Goal: Task Accomplishment & Management: Manage account settings

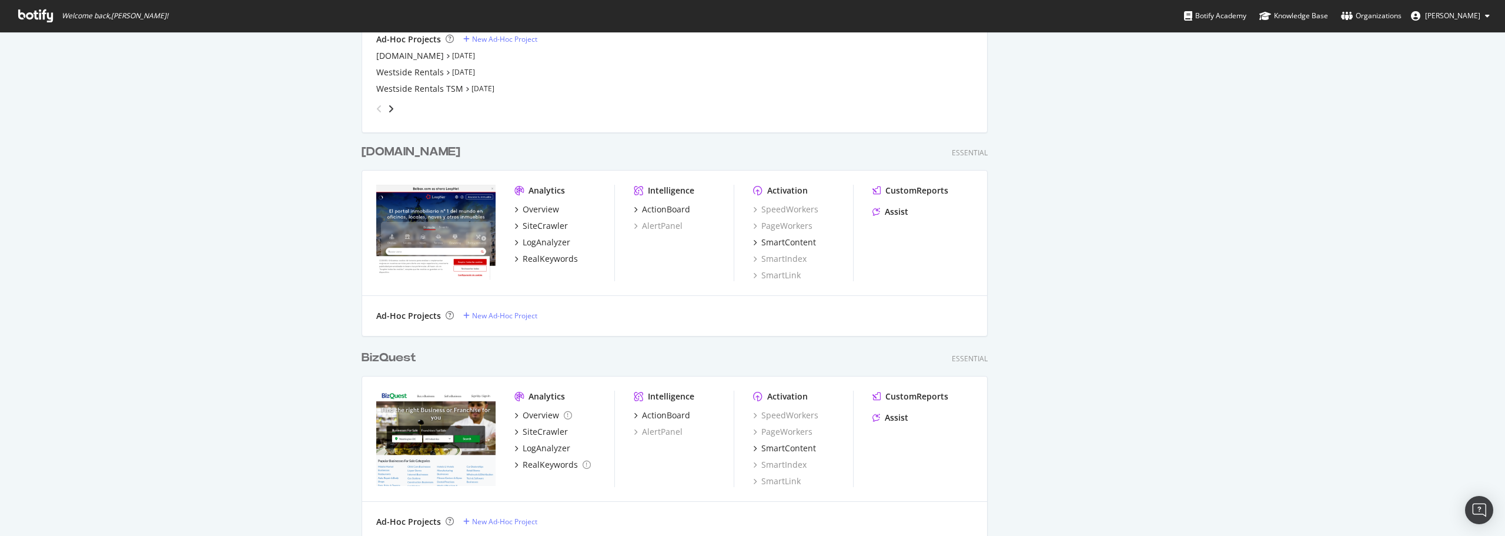
scroll to position [2234, 0]
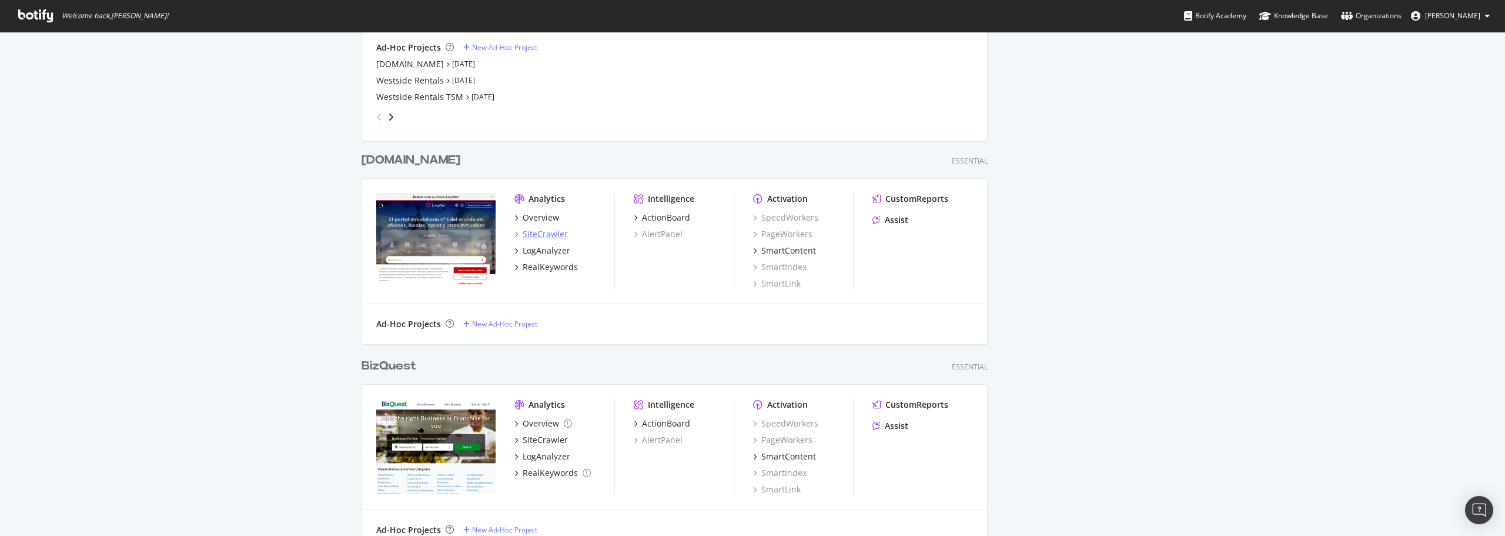
click at [538, 235] on div "SiteCrawler" at bounding box center [545, 234] width 45 height 12
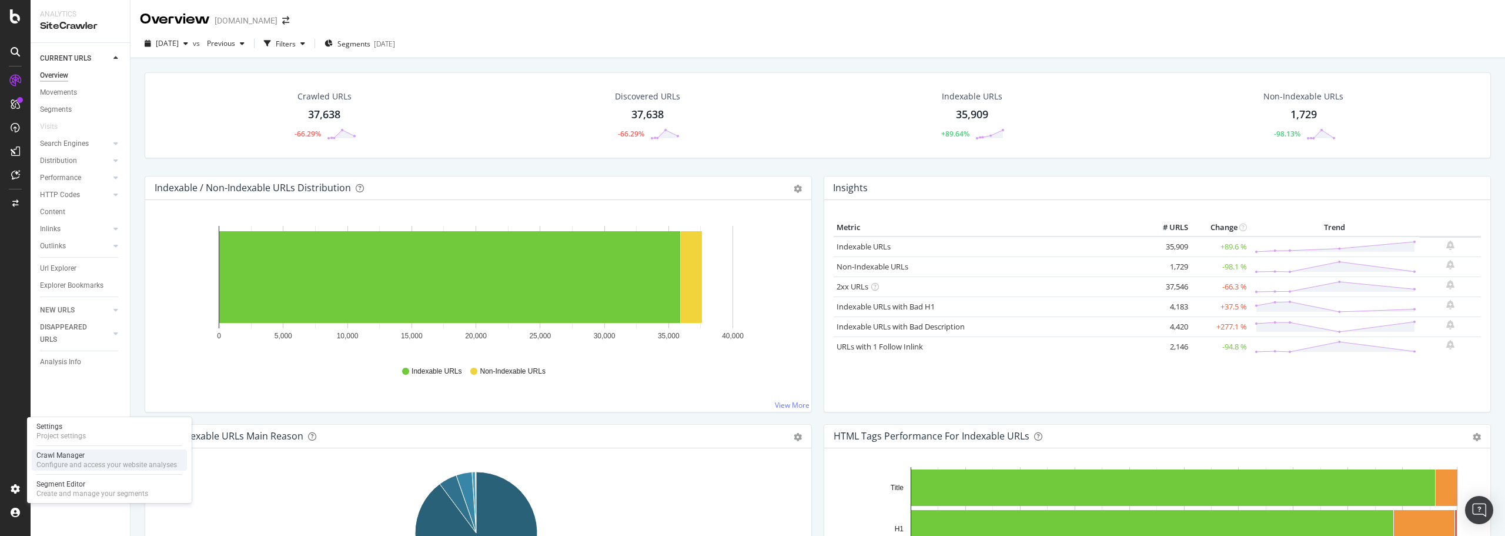
click at [82, 458] on div "Crawl Manager" at bounding box center [106, 454] width 141 height 9
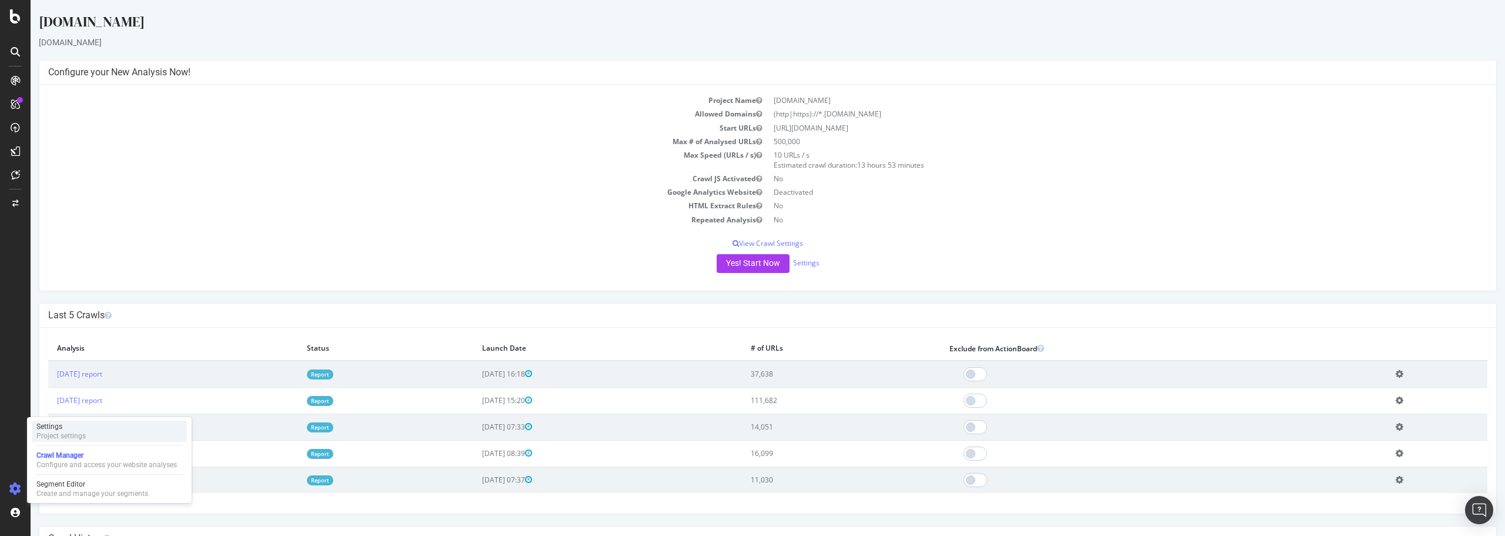
click at [83, 430] on div "Settings" at bounding box center [60, 426] width 49 height 9
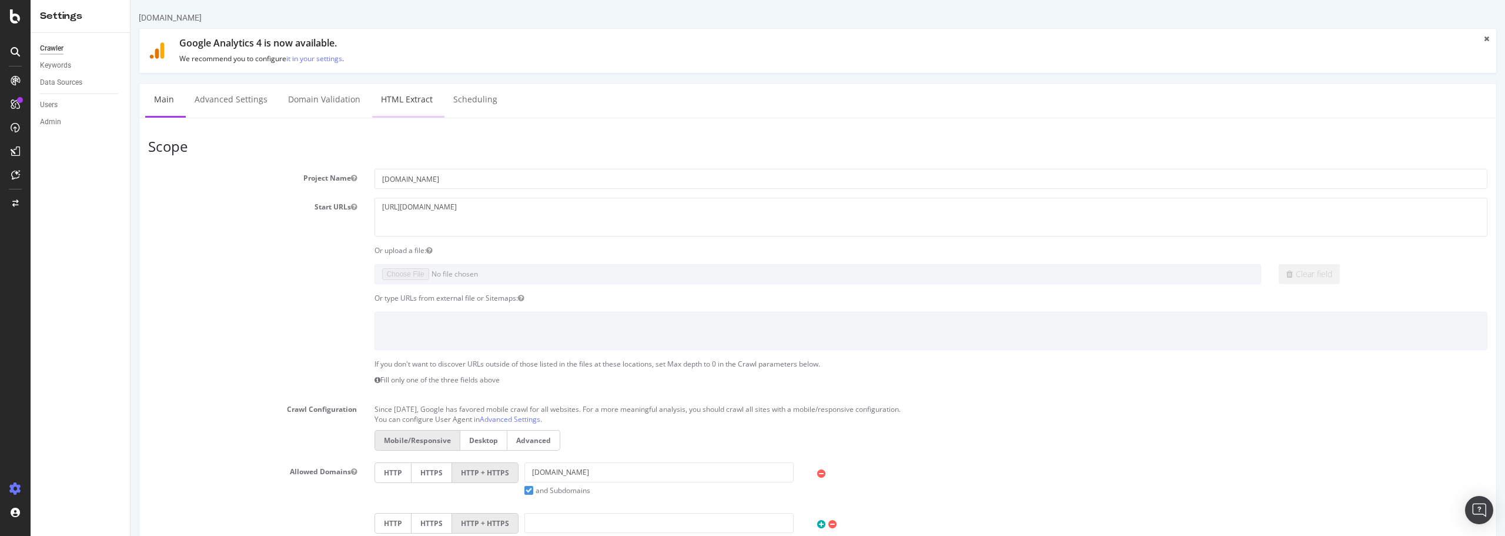
click at [406, 100] on link "HTML Extract" at bounding box center [406, 99] width 69 height 32
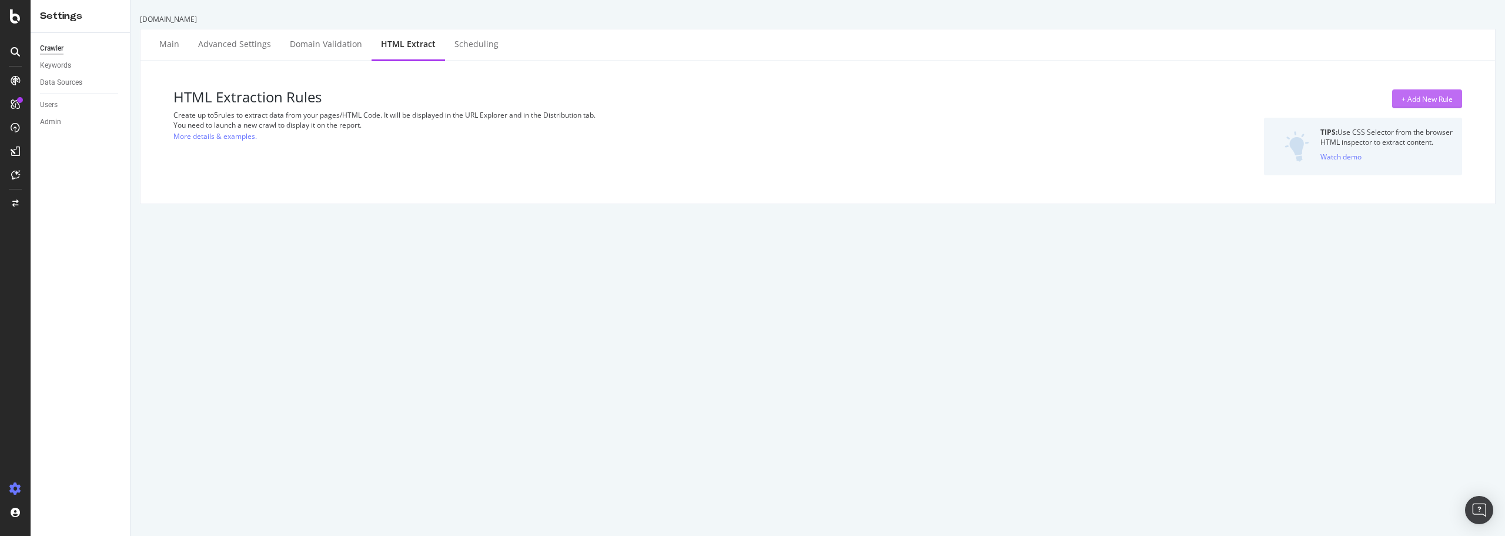
click at [1419, 96] on div "+ Add New Rule" at bounding box center [1427, 99] width 51 height 10
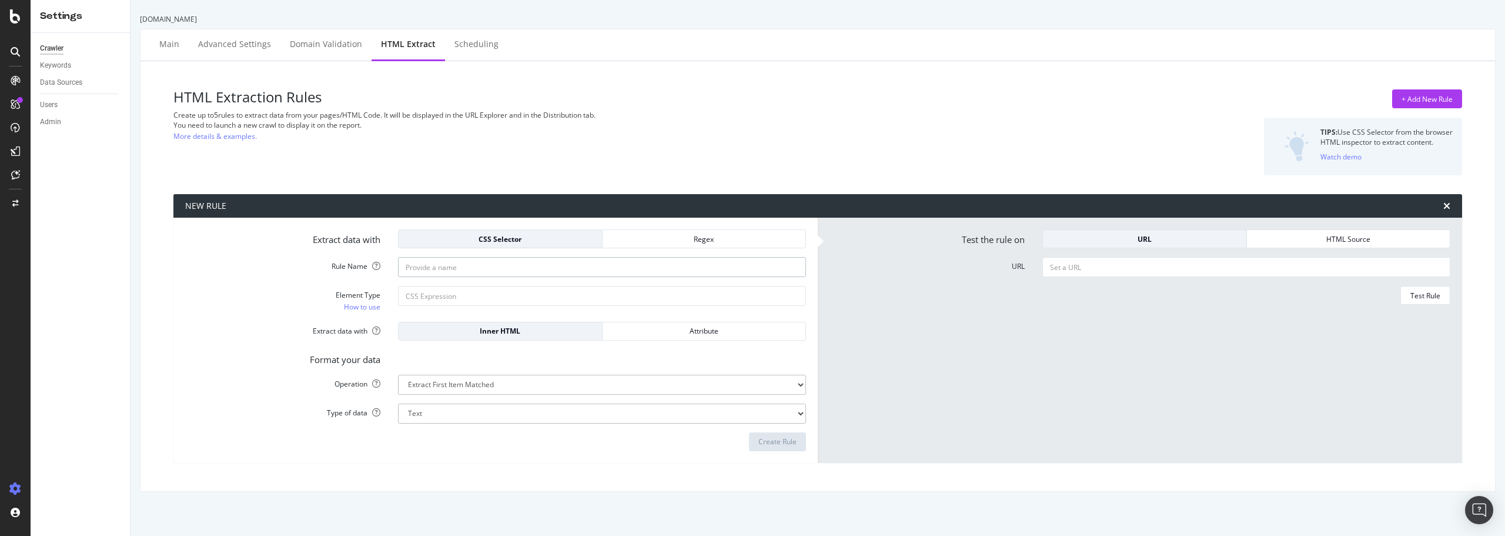
click at [432, 266] on input "Rule Name" at bounding box center [602, 267] width 408 height 20
type input "QuickLinks"
click at [449, 292] on input "Element Type How to use" at bounding box center [602, 296] width 408 height 20
paste input "quick-links"
type input "quick-links"
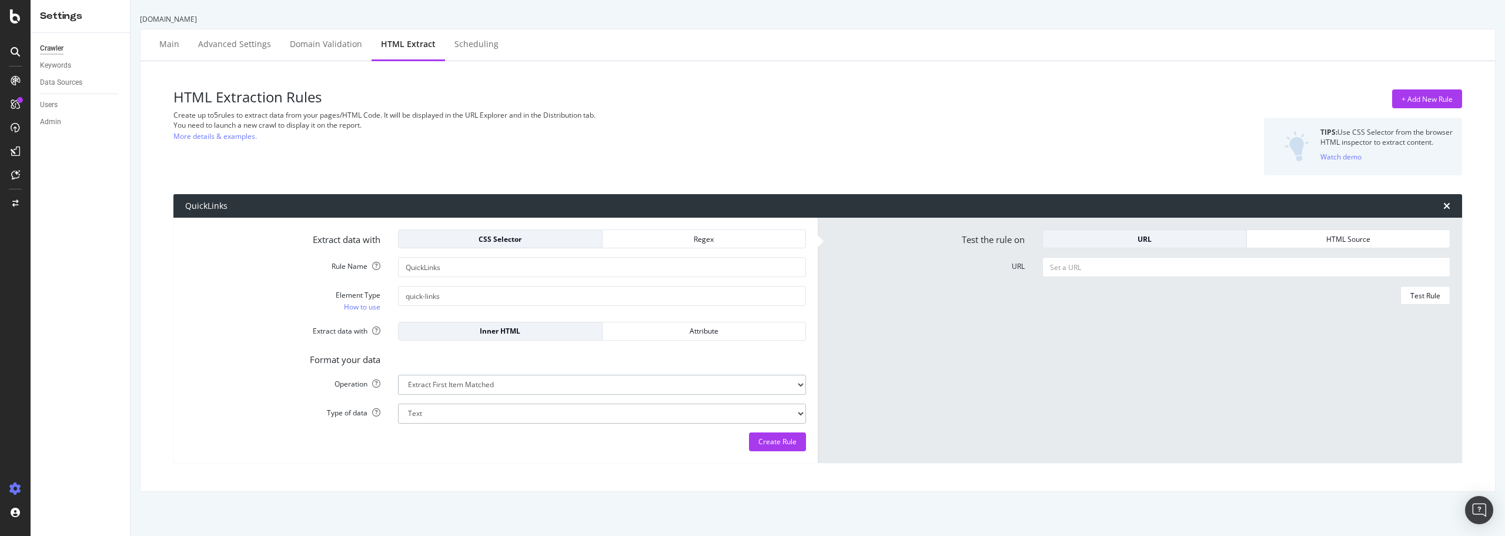
click at [462, 387] on select "Extract First Item Matched Extract First 3 Items Matched Count Number of Occure…" at bounding box center [602, 385] width 408 height 20
select select "count"
click at [398, 375] on select "Extract First Item Matched Extract First 3 Items Matched Count Number of Occure…" at bounding box center [602, 385] width 408 height 20
select select "i"
drag, startPoint x: 451, startPoint y: 296, endPoint x: 368, endPoint y: 302, distance: 83.1
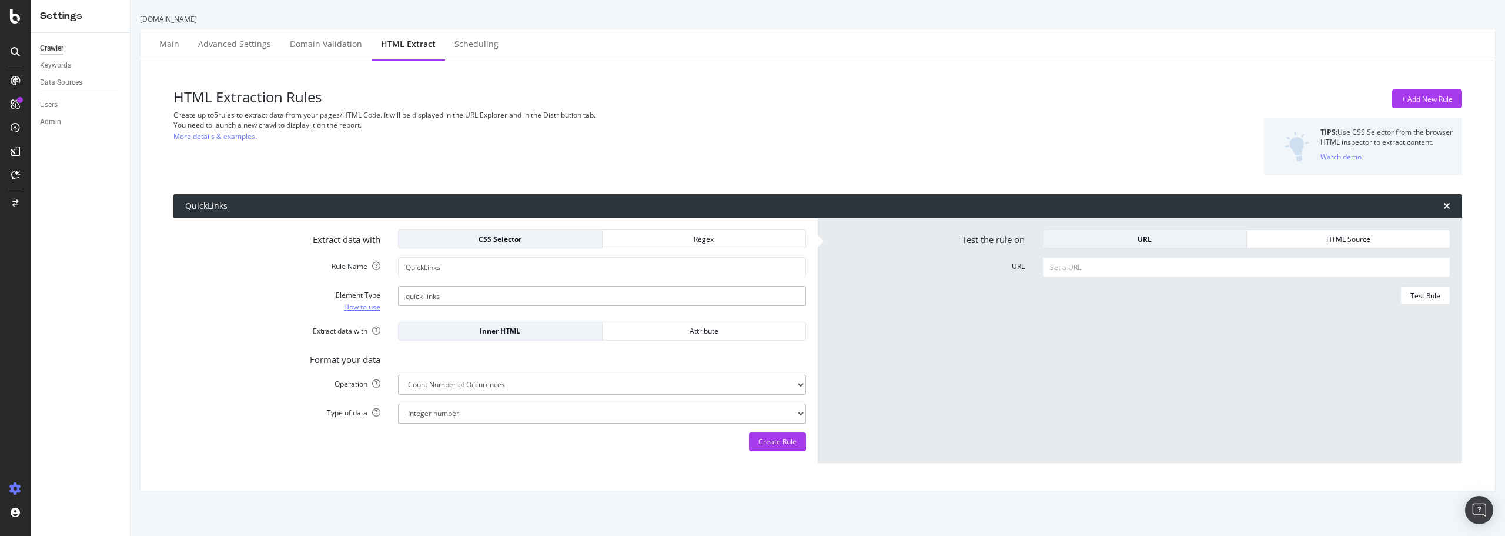
click at [368, 302] on div "Element Type How to use quick-links" at bounding box center [495, 299] width 639 height 26
paste input "tab-ctrl"
type input "tab-ctrl div"
click at [1133, 236] on div "URL" at bounding box center [1145, 239] width 185 height 10
click at [1077, 269] on input "URL" at bounding box center [1247, 267] width 408 height 20
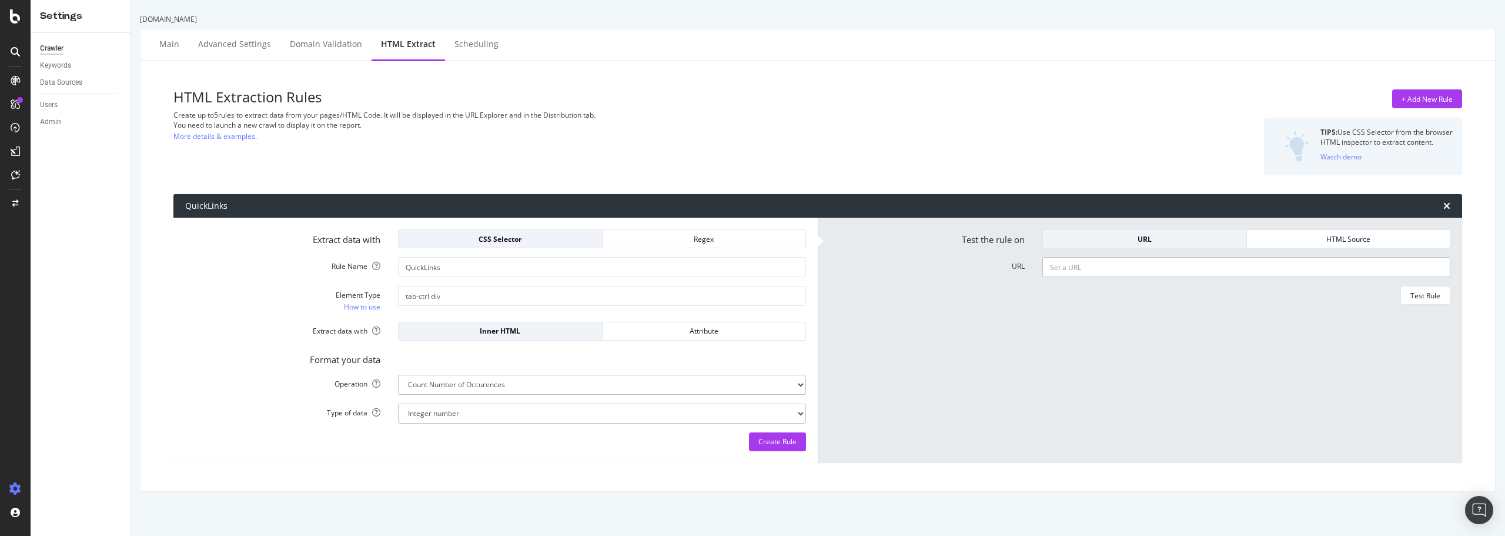
paste input "https://www.loopnet.es/buscar/oficinas/madrid--madrid--espana/en-alquiler/"
type input "https://www.loopnet.es/buscar/oficinas/madrid--madrid--espana/en-alquiler/"
click at [1416, 296] on div "Test Rule" at bounding box center [1426, 295] width 30 height 10
click at [405, 300] on input "tab-ctrl div" at bounding box center [602, 296] width 408 height 20
type input ".tab-ctrl div"
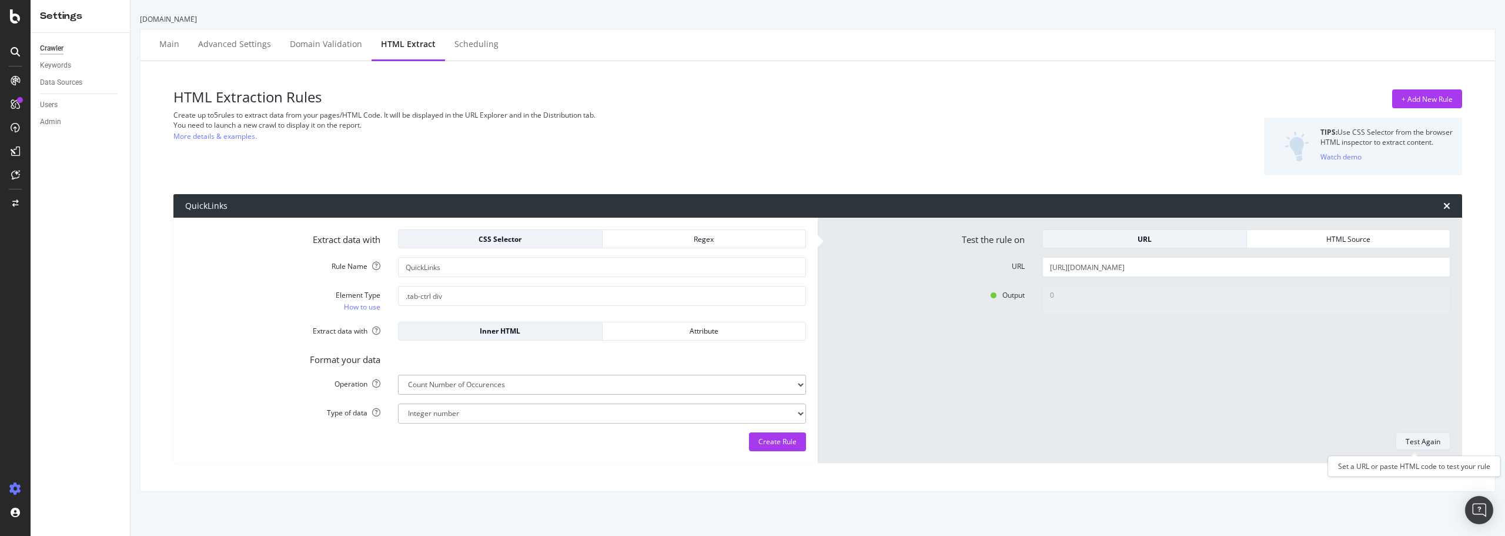
click at [1412, 436] on div "Test Again" at bounding box center [1423, 441] width 35 height 10
type textarea "4"
click at [465, 296] on input ".tab-ctrl div" at bounding box center [602, 296] width 408 height 20
type input ".tab-ctrl div .title*"
click at [1406, 439] on div "Test Again" at bounding box center [1423, 441] width 35 height 10
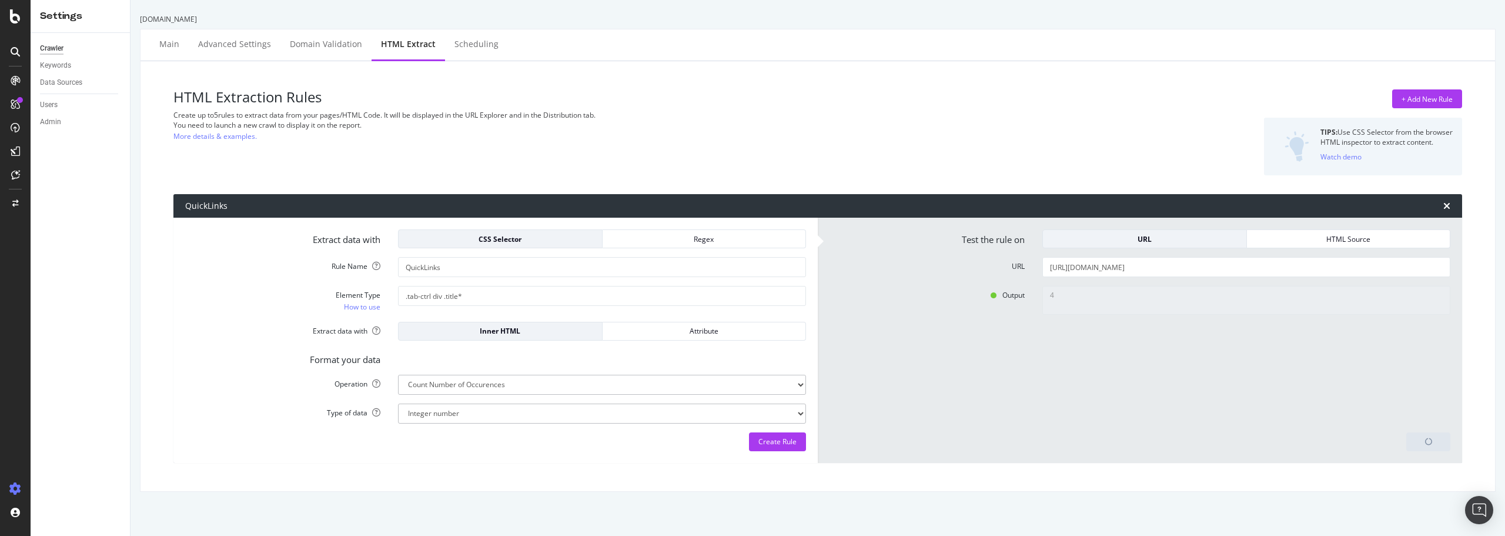
type textarea "0"
click at [445, 296] on input ".tab-ctrl div .title*" at bounding box center [602, 296] width 408 height 20
type input ".tab-ctrl div #title*"
click at [1411, 443] on div "Test Again" at bounding box center [1423, 441] width 35 height 10
click at [360, 308] on link "How to use" at bounding box center [362, 306] width 36 height 12
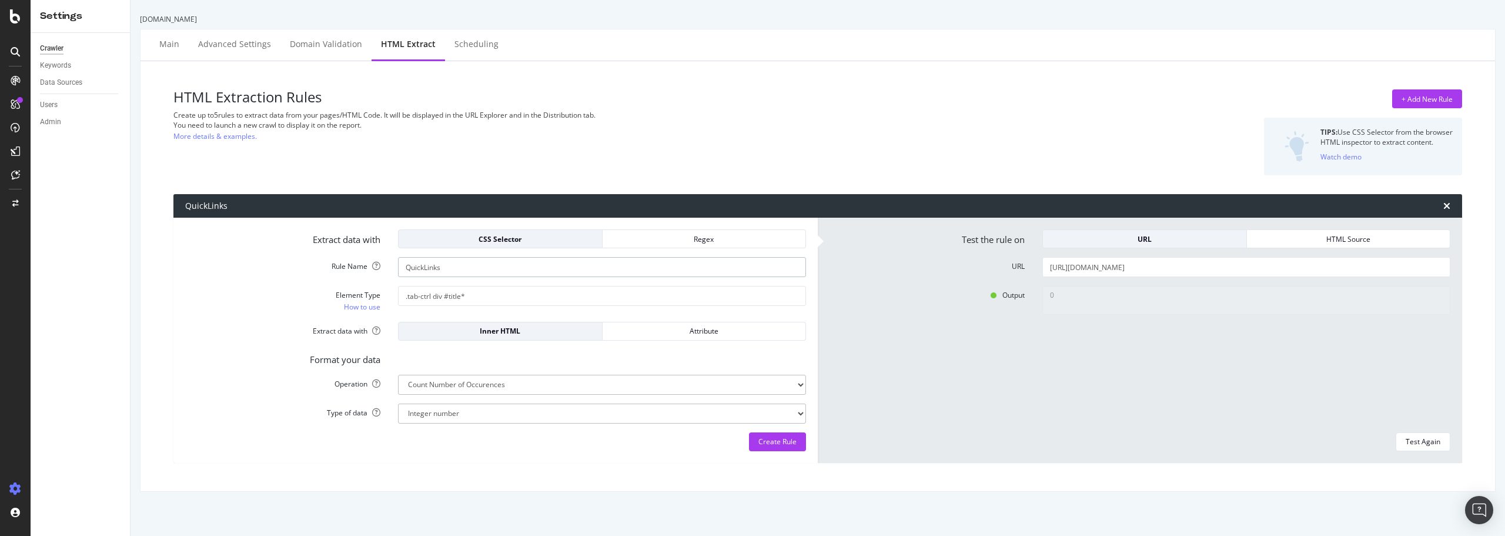
click at [457, 267] on input "QuickLinks" at bounding box center [602, 267] width 408 height 20
click at [680, 240] on div "Regex" at bounding box center [704, 239] width 185 height 10
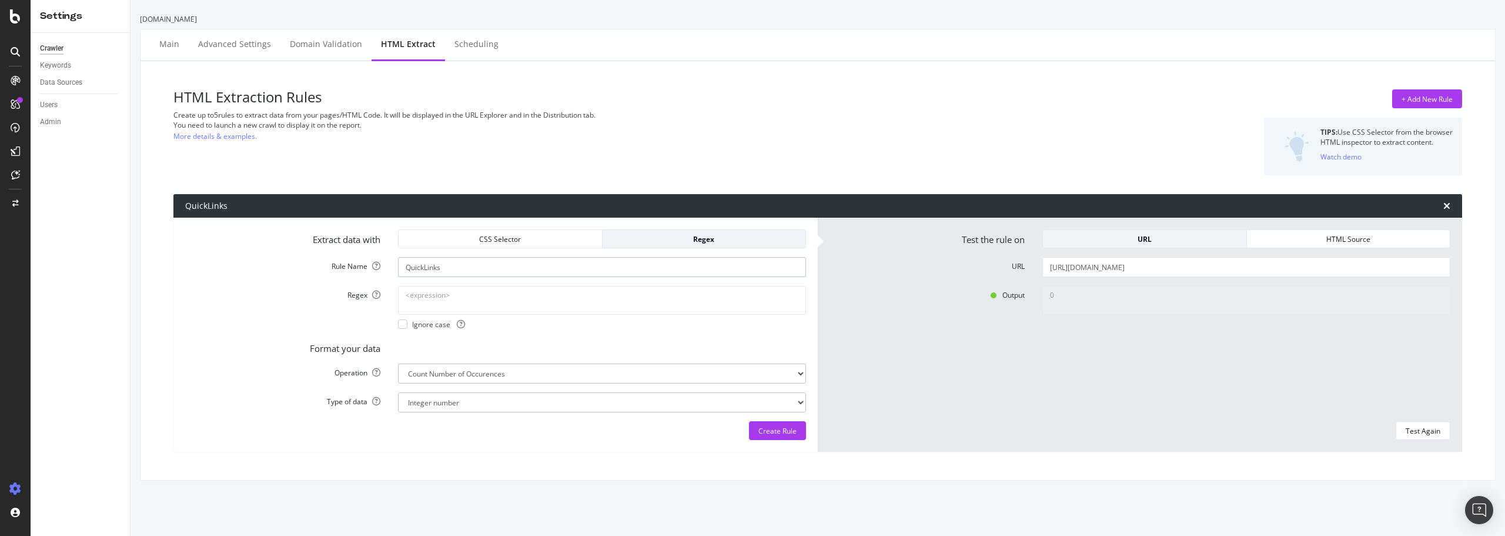
click at [463, 269] on input "QuickLinks" at bounding box center [602, 267] width 408 height 20
click at [456, 302] on textarea "Regex" at bounding box center [602, 300] width 408 height 28
paste textarea "^title-quick_links\d+$"
click at [402, 323] on div at bounding box center [402, 323] width 9 height 9
click at [1419, 437] on div "Test Again" at bounding box center [1423, 430] width 35 height 16
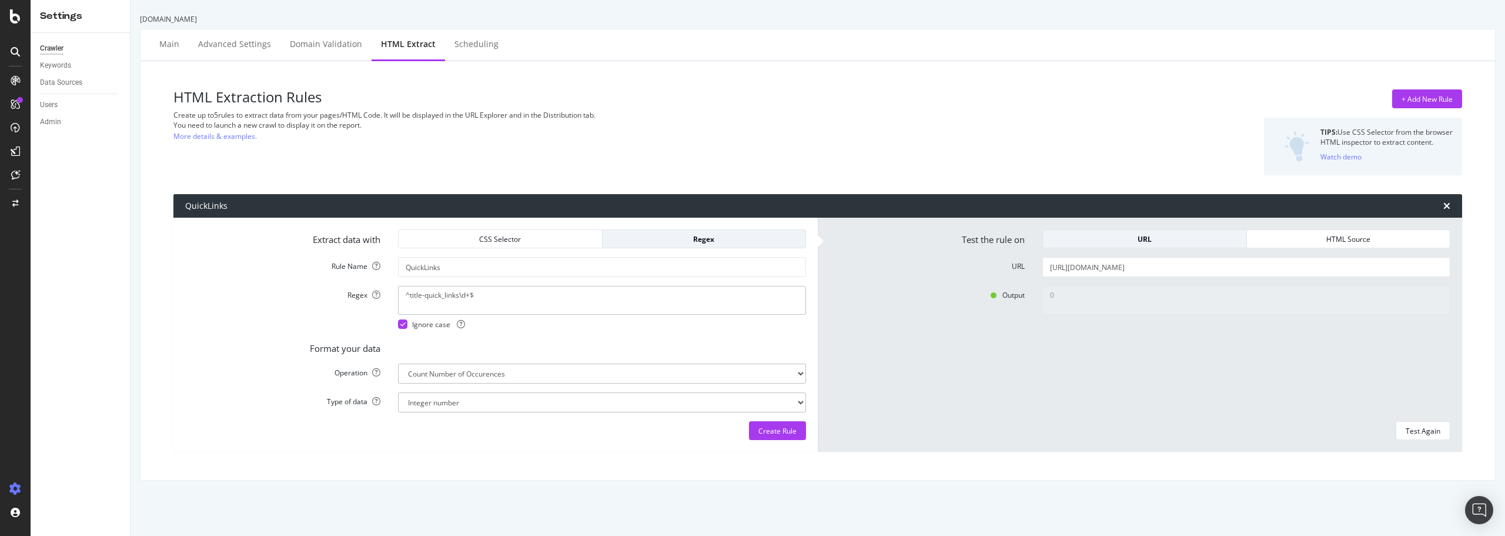
drag, startPoint x: 457, startPoint y: 295, endPoint x: 602, endPoint y: 303, distance: 144.3
click at [599, 303] on textarea "^title-quick_links\d+$" at bounding box center [602, 300] width 408 height 28
click at [1415, 431] on div "Test Again" at bounding box center [1423, 431] width 35 height 10
click at [407, 296] on textarea "^title-quick_links" at bounding box center [602, 300] width 408 height 28
click at [1419, 433] on div "Test Again" at bounding box center [1423, 431] width 35 height 10
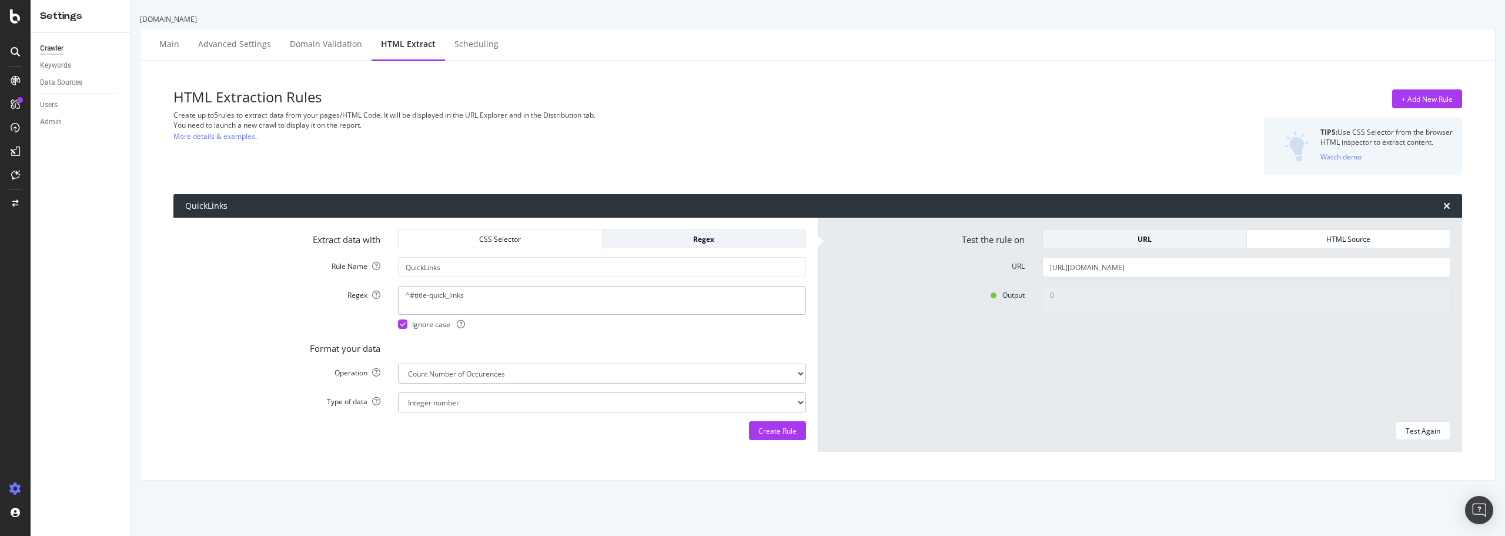
drag, startPoint x: 411, startPoint y: 295, endPoint x: 391, endPoint y: 298, distance: 20.3
click at [391, 298] on div "^#title-quick_links Ignore case" at bounding box center [602, 307] width 426 height 43
type textarea "#title-quick_links"
click at [1422, 424] on div "Test Again" at bounding box center [1423, 430] width 35 height 16
click at [517, 243] on div "CSS Selector" at bounding box center [500, 239] width 185 height 10
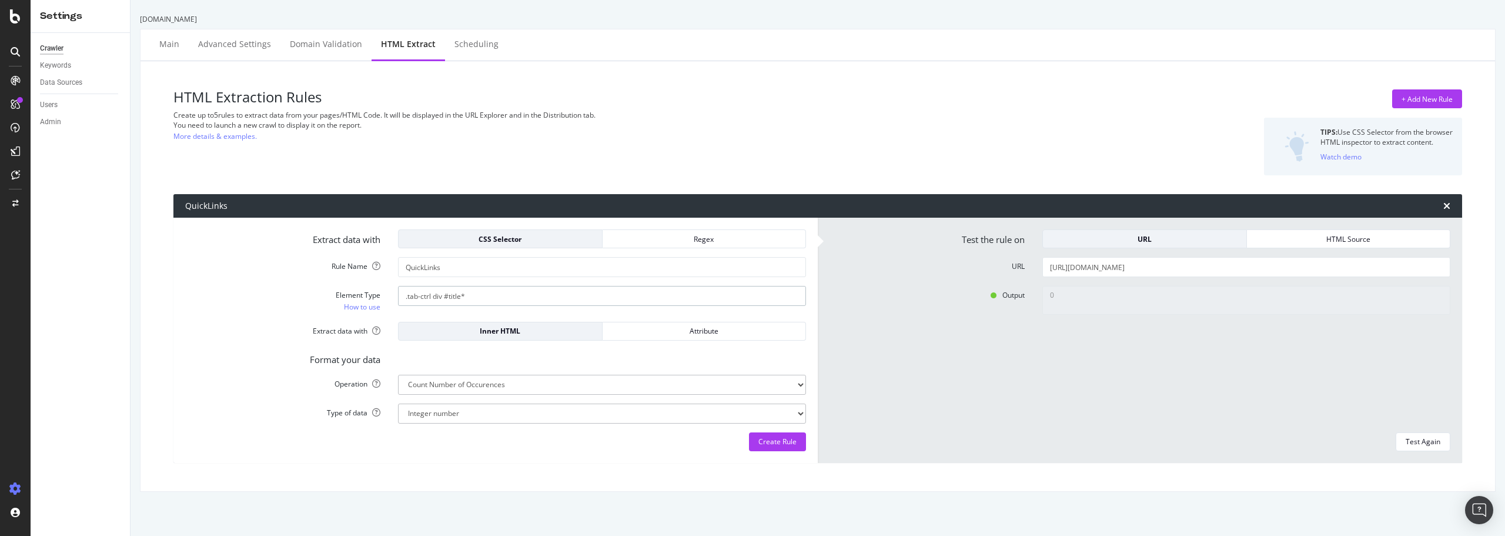
drag, startPoint x: 443, startPoint y: 292, endPoint x: 385, endPoint y: 293, distance: 58.8
click at [385, 293] on div "Element Type How to use .tab-ctrl div #title*" at bounding box center [495, 299] width 639 height 26
click at [1415, 451] on div "Test the rule on URL HTML Source URL https://www.loopnet.es/buscar/oficinas/mad…" at bounding box center [1140, 340] width 644 height 245
click at [1414, 440] on div "Test Again" at bounding box center [1423, 441] width 35 height 10
click at [718, 296] on input "#title*" at bounding box center [602, 296] width 408 height 20
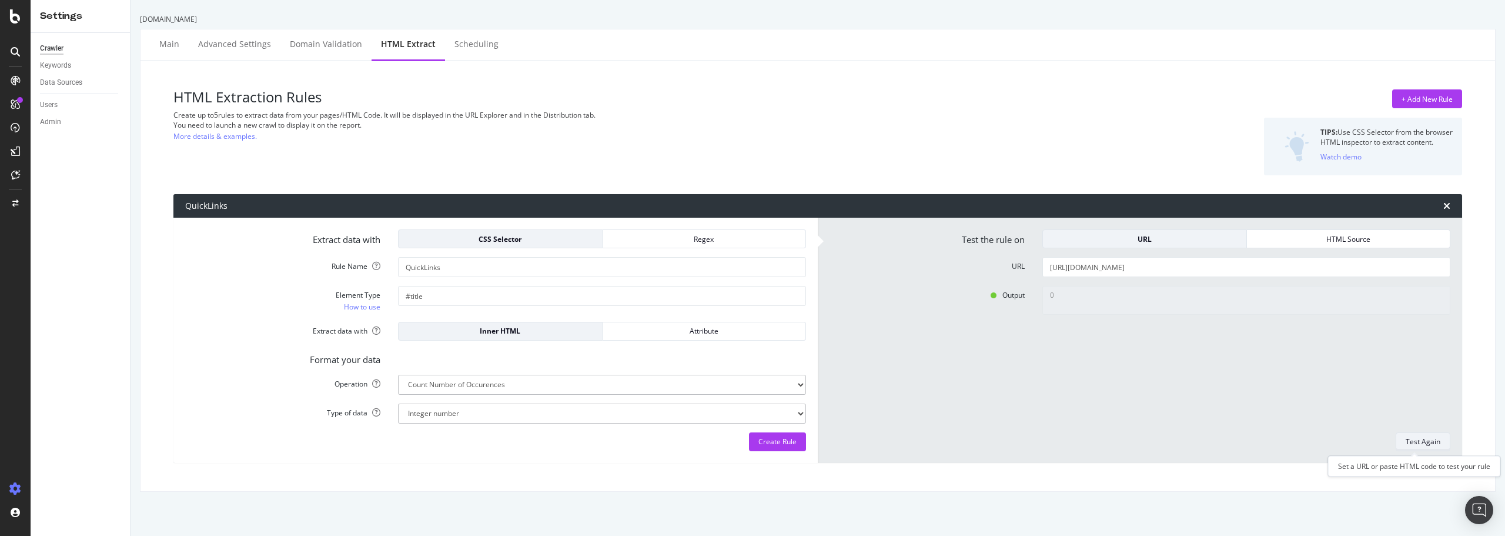
click at [1419, 434] on div "Test Again" at bounding box center [1423, 441] width 35 height 16
click at [438, 295] on input "#title" at bounding box center [602, 296] width 408 height 20
drag, startPoint x: 436, startPoint y: 293, endPoint x: 359, endPoint y: 293, distance: 77.0
click at [359, 293] on div "Element Type How to use #title" at bounding box center [495, 299] width 639 height 26
paste input "title-quick_links0"
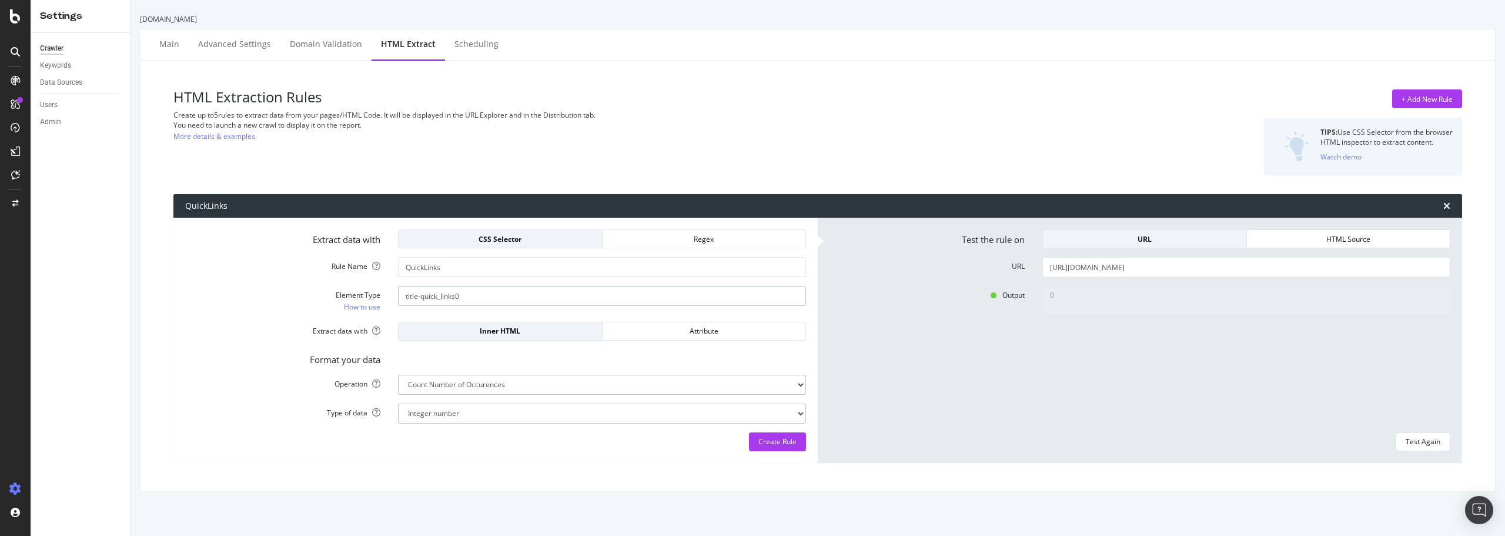
click at [403, 295] on input "title-quick_links0" at bounding box center [602, 296] width 408 height 20
type input "#title-quick_links0"
click at [1419, 443] on div "Test Again" at bounding box center [1423, 441] width 35 height 10
type textarea "1"
click at [477, 297] on input "#title-quick_links0" at bounding box center [602, 296] width 408 height 20
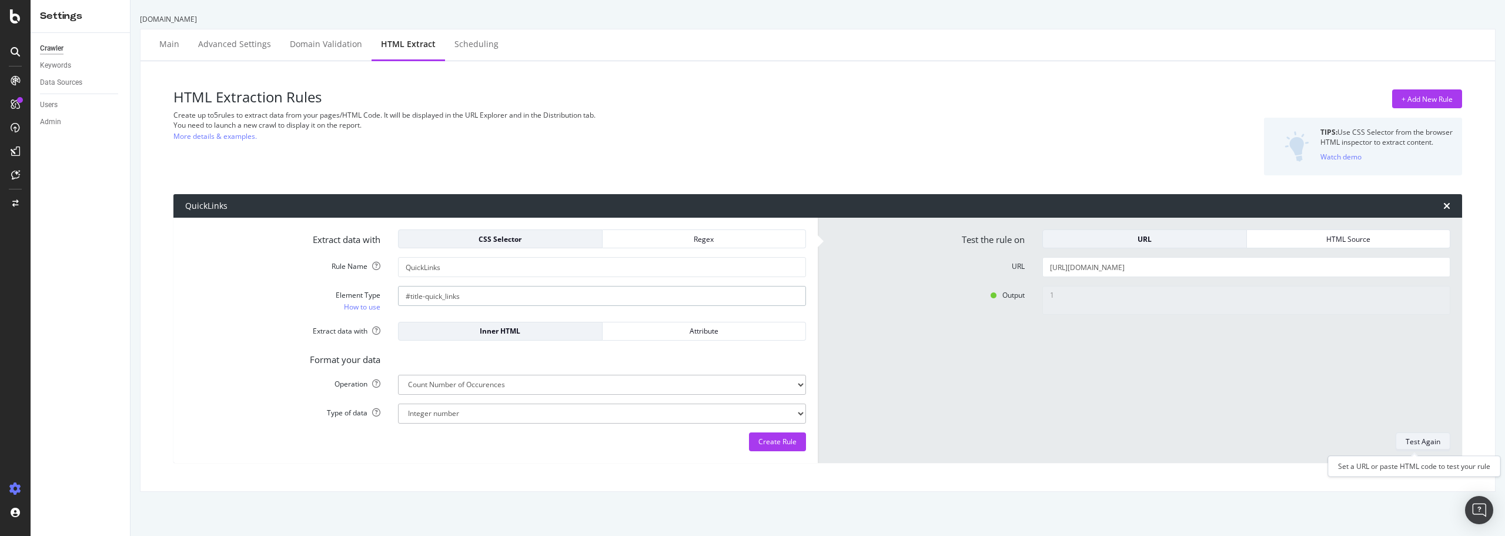
type input "#title-quick_links"
click at [1420, 438] on div "Test Again" at bounding box center [1423, 441] width 35 height 10
type textarea "0"
click at [479, 292] on input "#title-quick_links" at bounding box center [602, 296] width 408 height 20
click at [1425, 445] on div "Test Again" at bounding box center [1423, 441] width 35 height 10
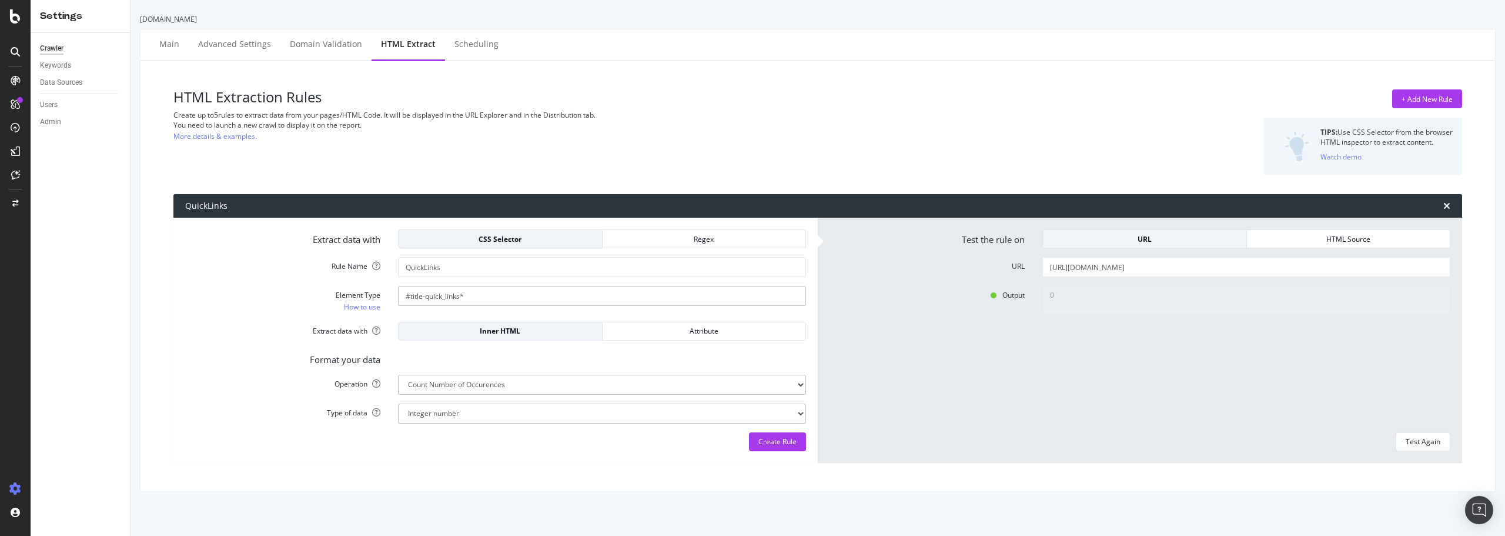
click at [477, 295] on input "#title-quick_links*" at bounding box center [602, 296] width 408 height 20
drag, startPoint x: 488, startPoint y: 299, endPoint x: 332, endPoint y: 299, distance: 155.8
click at [332, 299] on div "Element Type How to use #title-quick_links*" at bounding box center [495, 299] width 639 height 26
paste input "title-quick_links\d"
type input "title-quick_links\d*"
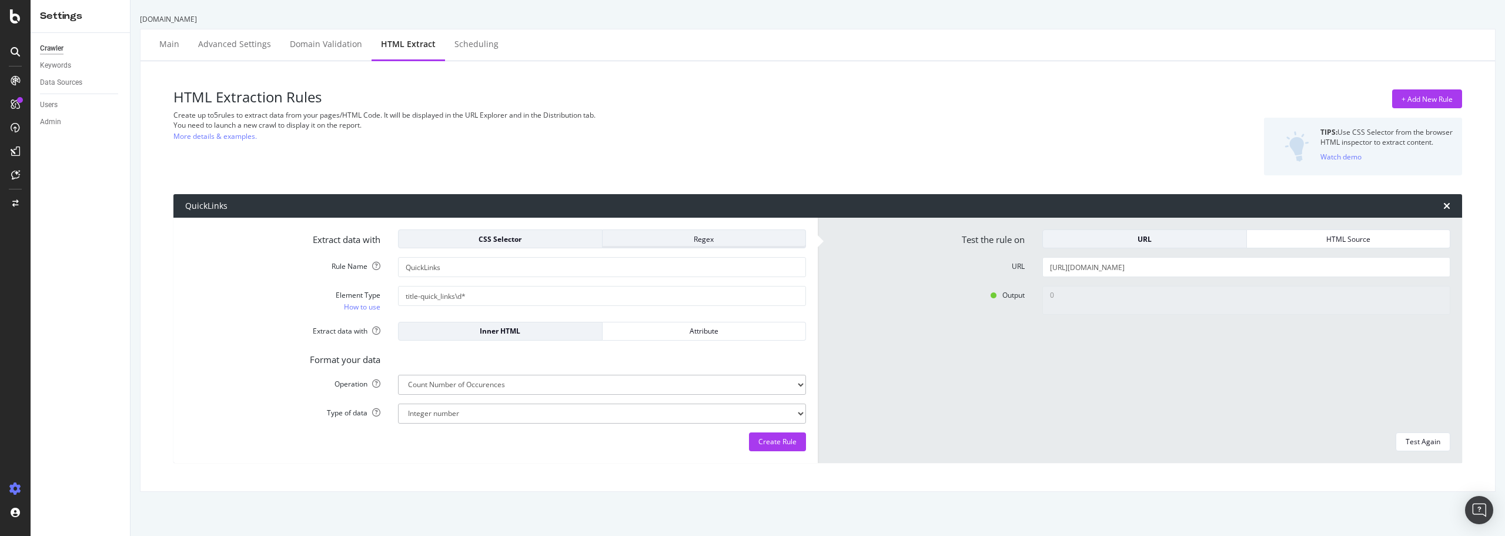
click at [722, 236] on div "Regex" at bounding box center [704, 239] width 185 height 10
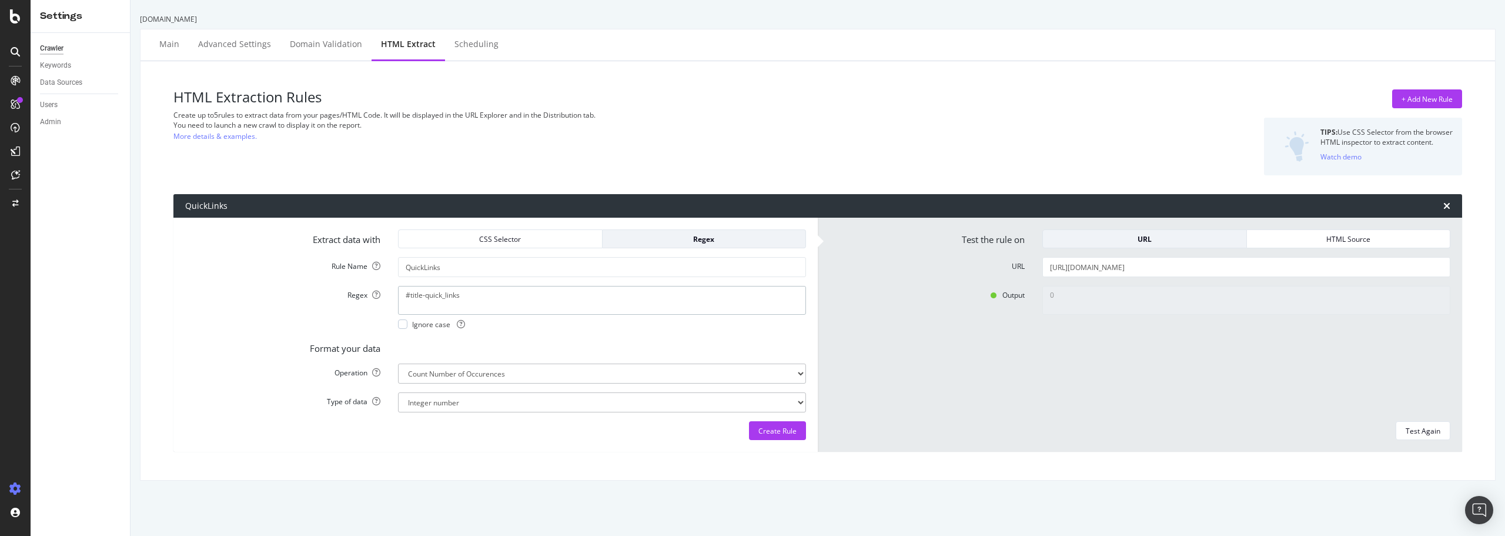
click at [318, 295] on div "Regex #title-quick_links Ignore case" at bounding box center [495, 307] width 639 height 43
paste textarea "title-quick_links\d*"
type textarea "title-quick_links\d*"
click at [424, 323] on span "Ignore case" at bounding box center [438, 324] width 53 height 10
click at [1419, 426] on div "Test Again" at bounding box center [1423, 431] width 35 height 10
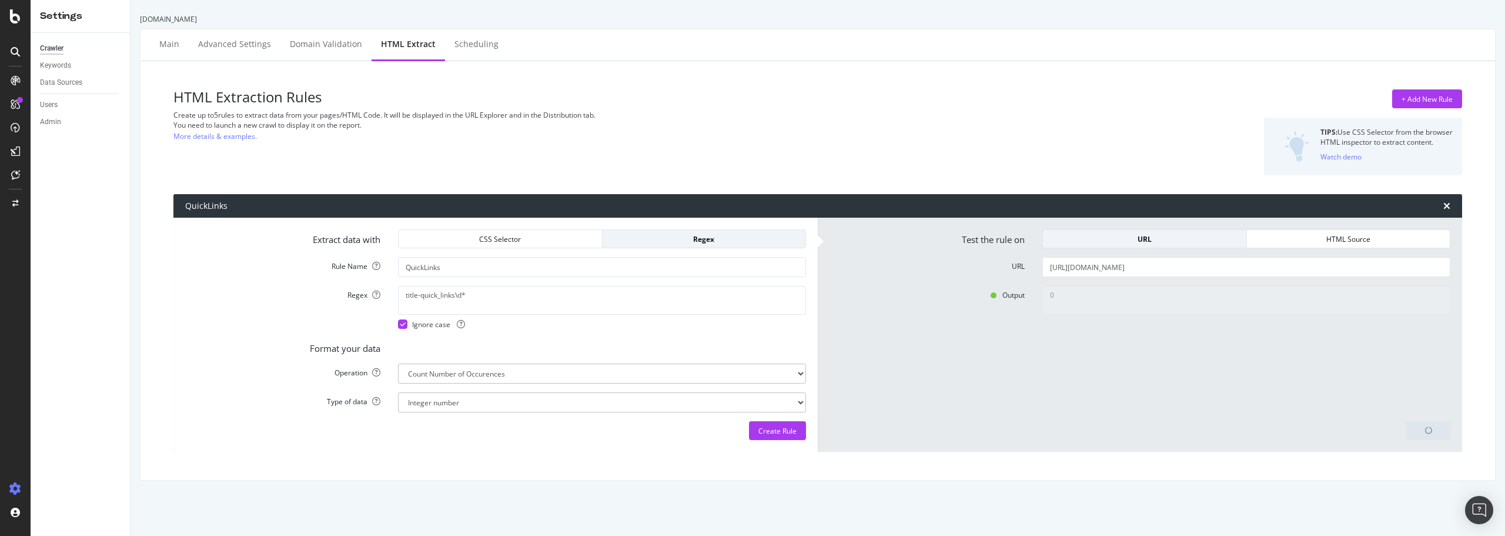
type textarea "4"
drag, startPoint x: 492, startPoint y: 292, endPoint x: 352, endPoint y: 298, distance: 139.5
click at [353, 298] on div "Regex title-quick_links\d* Ignore case" at bounding box center [495, 307] width 639 height 43
paste textarea "^title-quick_links\d+$"
type textarea "^title-quick_links\d+$"
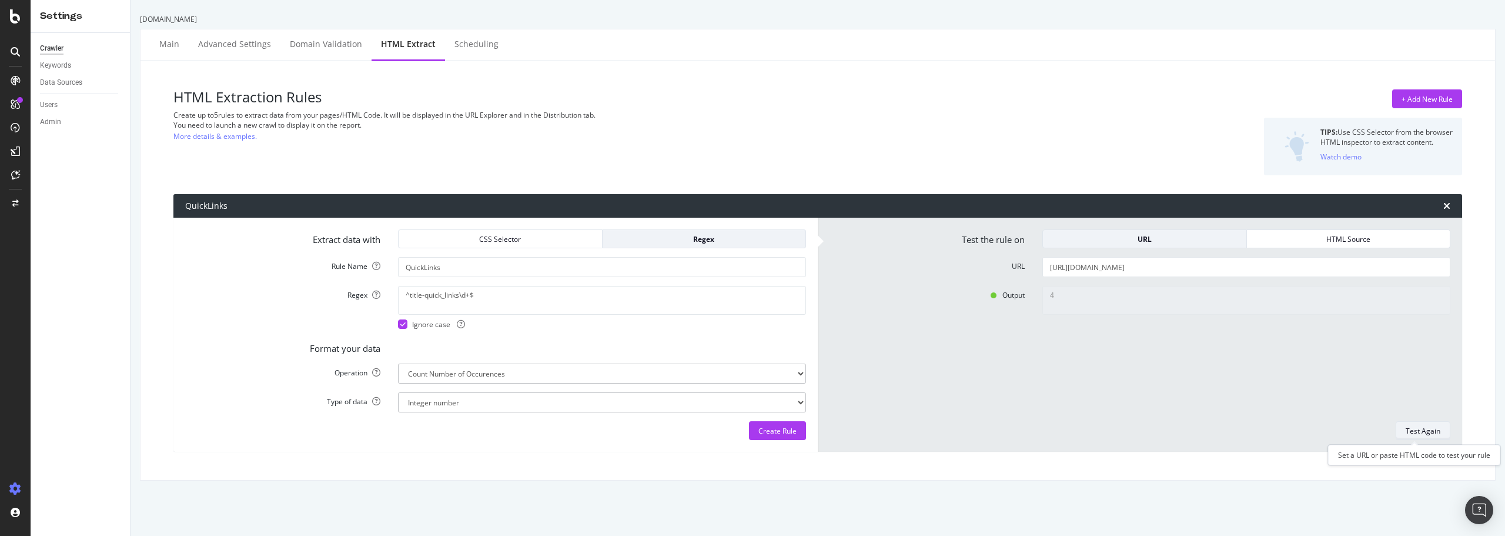
click at [1424, 429] on div "Test Again" at bounding box center [1423, 431] width 35 height 10
type textarea "0"
click at [406, 292] on textarea "^title-quick_links\d+$" at bounding box center [602, 300] width 408 height 28
click at [1413, 427] on div "Test Again" at bounding box center [1423, 431] width 35 height 10
click at [502, 296] on textarea "title-quick_links\d+$" at bounding box center [602, 300] width 408 height 28
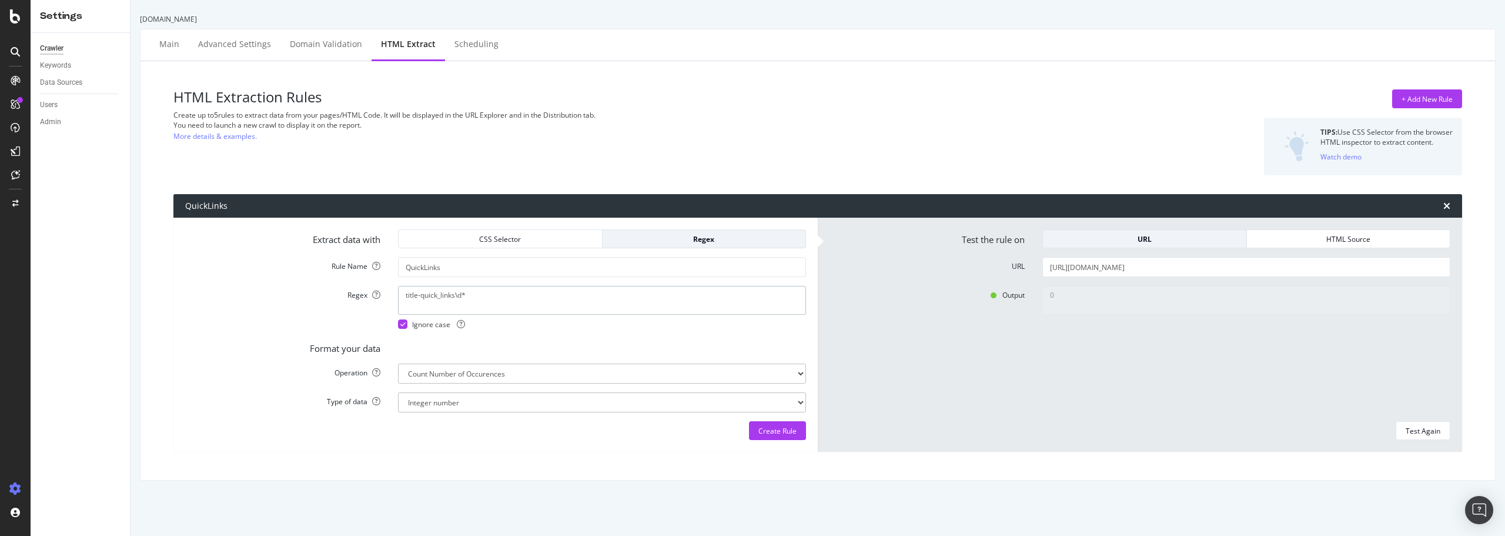
click at [482, 292] on textarea "title-quick_links\d*" at bounding box center [602, 300] width 408 height 28
drag, startPoint x: 505, startPoint y: 296, endPoint x: 340, endPoint y: 294, distance: 164.1
click at [340, 294] on div "Regex title-quick_links\d* Ignore case" at bounding box center [495, 307] width 639 height 43
type textarea "title-quick_links\d*"
click at [1408, 427] on div "Test Again" at bounding box center [1423, 431] width 35 height 10
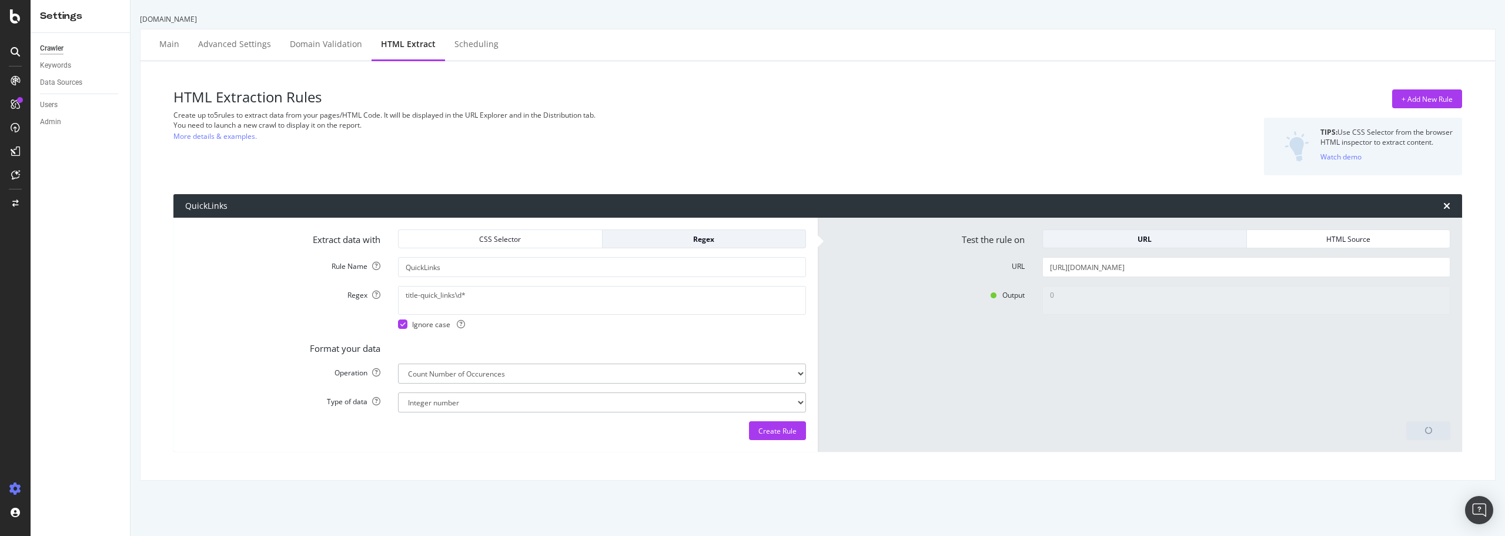
type textarea "4"
paste textarea "+"
type textarea "title-quick_links\d+"
click at [1407, 429] on div "Test Again" at bounding box center [1423, 431] width 35 height 10
click at [1330, 229] on button "HTML Source" at bounding box center [1349, 238] width 204 height 19
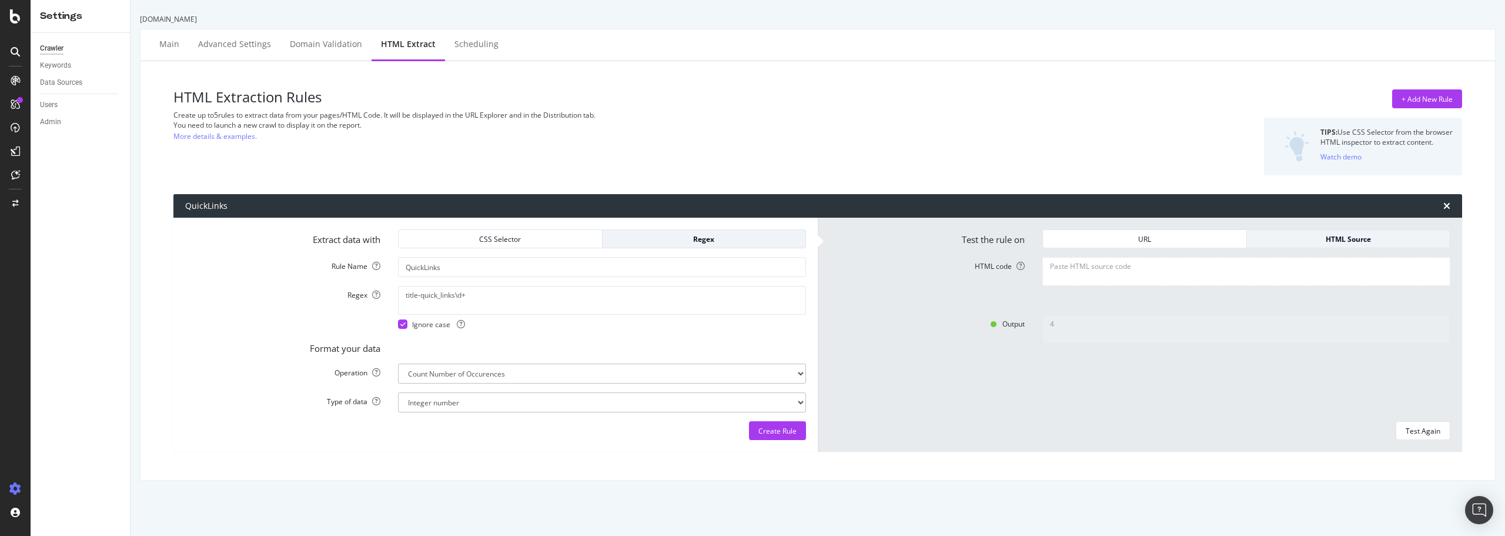
click at [1167, 268] on textarea "HTML code" at bounding box center [1247, 271] width 408 height 28
paste textarea "<div class="tab-ctrl" faded-tabs=""> <div id="title-quick_links0" class="title …"
type textarea "<div class="tab-ctrl" faded-tabs=""> <div id="title-quick_links0" class="title …"
click at [1419, 428] on div "Test Again" at bounding box center [1423, 431] width 35 height 10
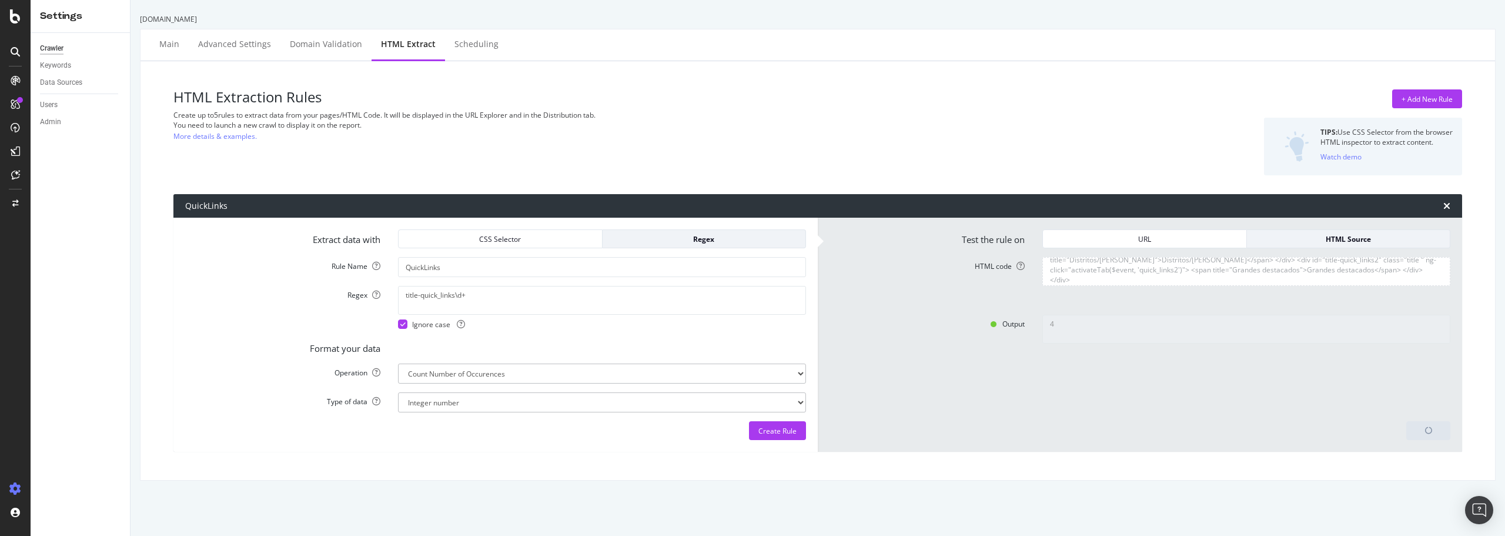
type textarea "3"
click at [500, 237] on div "CSS Selector" at bounding box center [500, 239] width 185 height 10
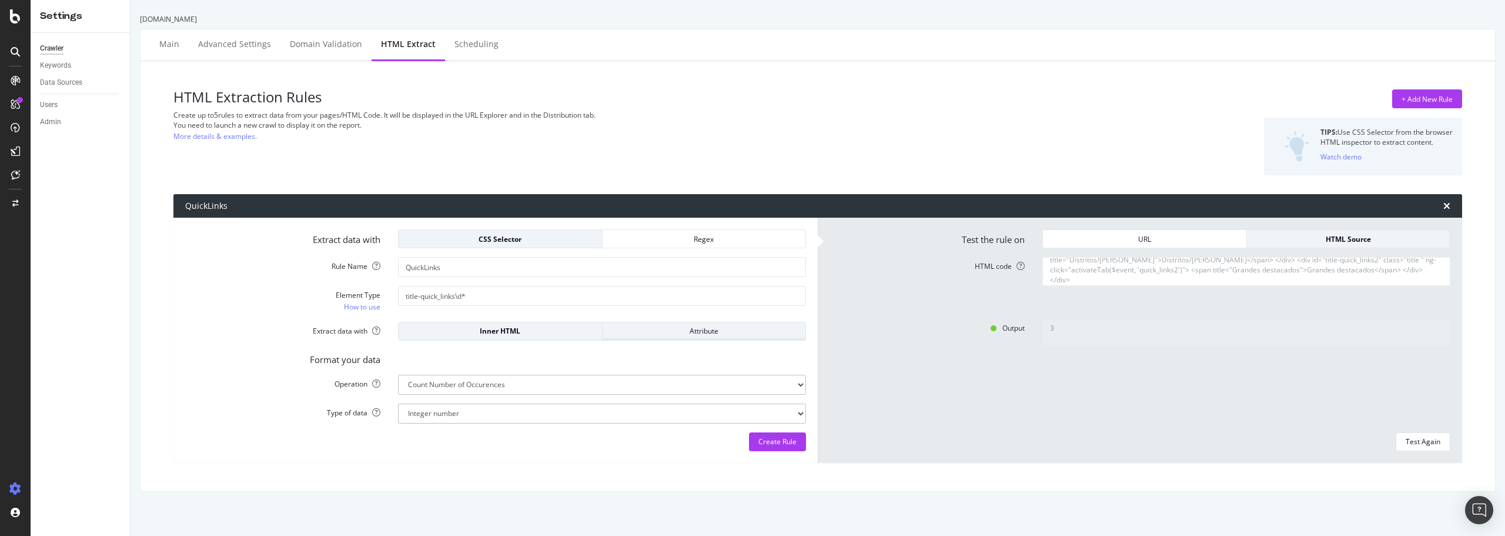
click at [686, 328] on div "Attribute" at bounding box center [704, 331] width 185 height 10
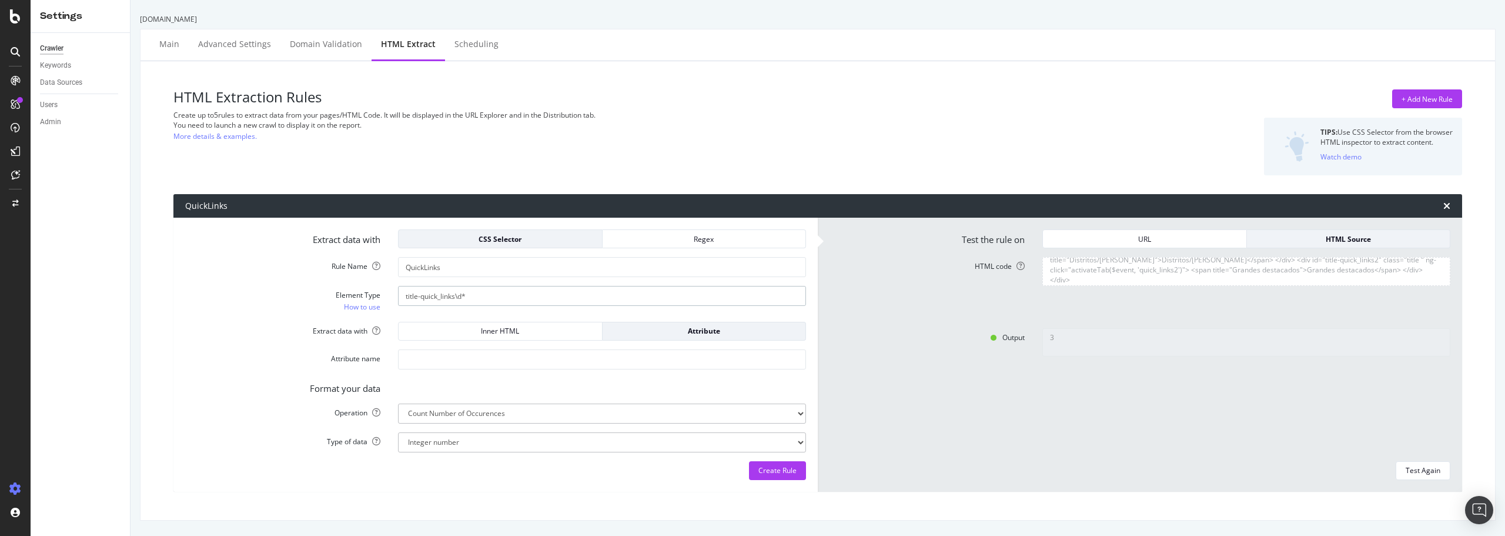
drag, startPoint x: 507, startPoint y: 296, endPoint x: 373, endPoint y: 298, distance: 133.5
click at [373, 298] on div "Element Type How to use title-quick_links\d*" at bounding box center [495, 299] width 639 height 26
paste input "div[id^="title-quick_links"]"
type input "div[id^="title-quick_links"]"
click at [439, 356] on input "Attribute name" at bounding box center [602, 359] width 408 height 20
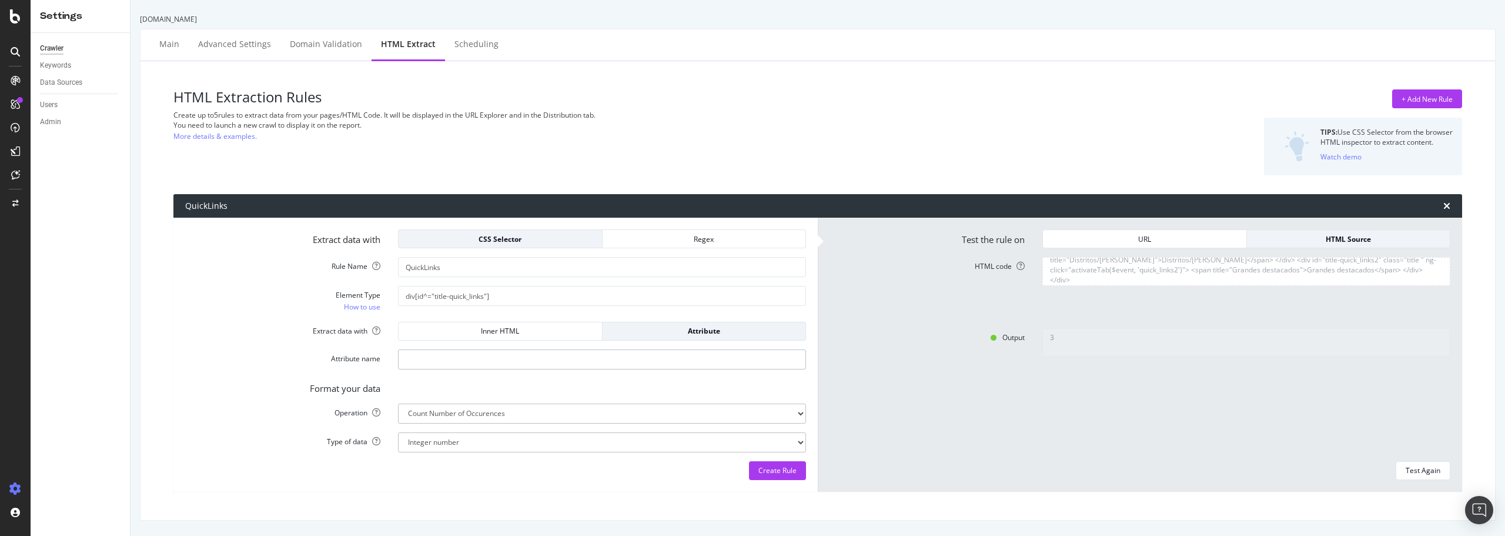
paste input "id"
type input "id"
click at [1412, 467] on div "Test Again" at bounding box center [1423, 470] width 35 height 10
click at [1124, 242] on div "URL" at bounding box center [1145, 239] width 185 height 10
click at [1414, 469] on div "Test Again" at bounding box center [1423, 470] width 35 height 10
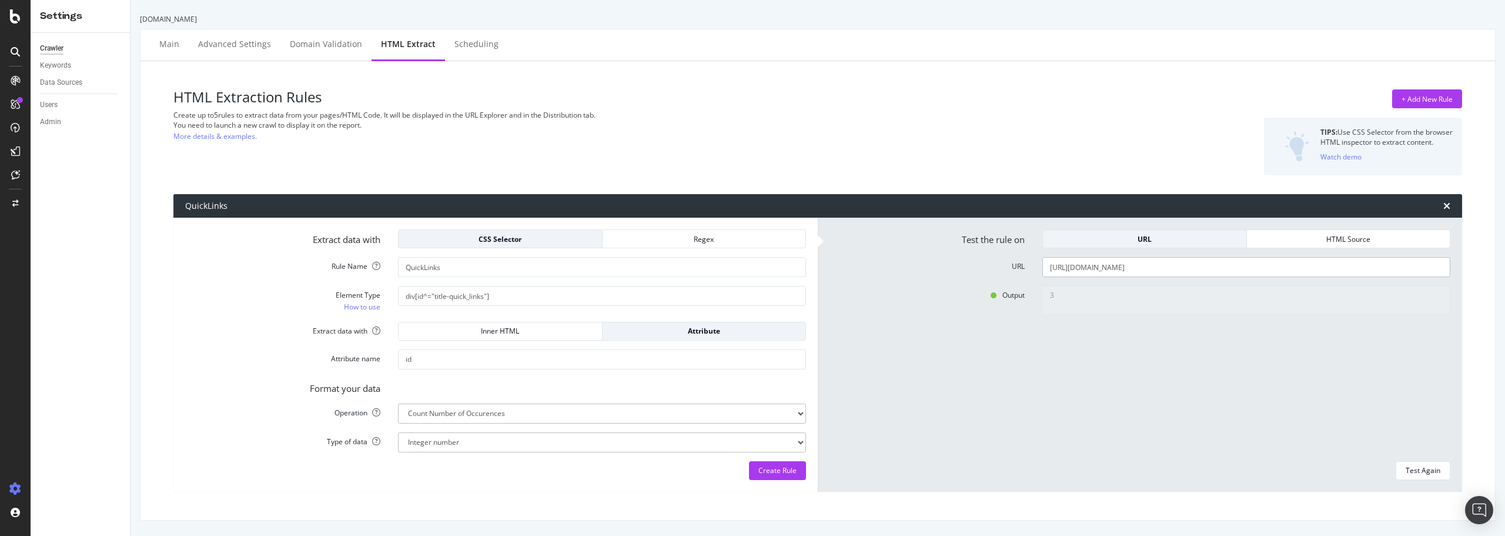
drag, startPoint x: 1317, startPoint y: 268, endPoint x: 1014, endPoint y: 270, distance: 302.8
click at [1014, 270] on div "URL https://www.loopnet.es/buscar/oficinas/madrid--madrid--espana/en-alquiler/" at bounding box center [1140, 267] width 639 height 20
paste input "alcobendas"
click at [1420, 470] on div "Test Again" at bounding box center [1423, 470] width 35 height 10
drag, startPoint x: 1295, startPoint y: 268, endPoint x: 997, endPoint y: 279, distance: 297.7
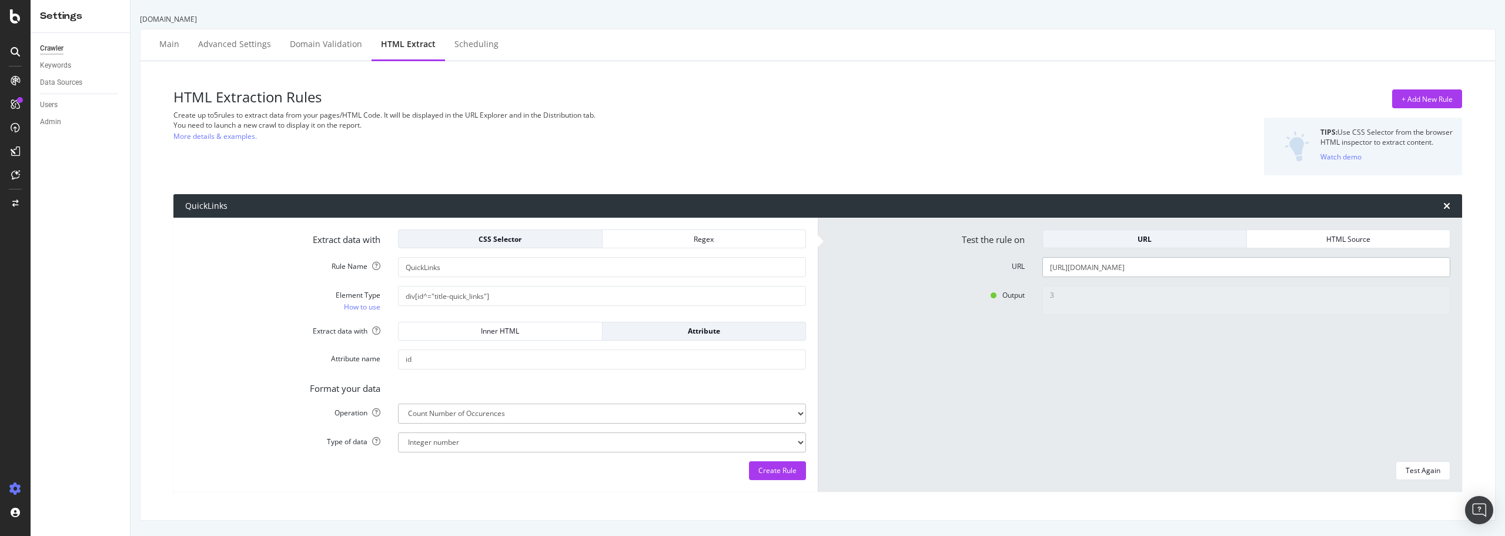
click at [997, 279] on form "Test the rule on URL HTML Source URL https://www.loopnet.es/buscar/oficinas/alc…" at bounding box center [1140, 354] width 621 height 250
paste input "norte_madrid"
type input "https://www.loopnet.es/buscar/oficinas/norte_madrid--madrid--espana/en-alquiler/"
click at [1409, 468] on div "Test Again" at bounding box center [1423, 470] width 35 height 10
click at [471, 268] on input "QuickLinks" at bounding box center [602, 267] width 408 height 20
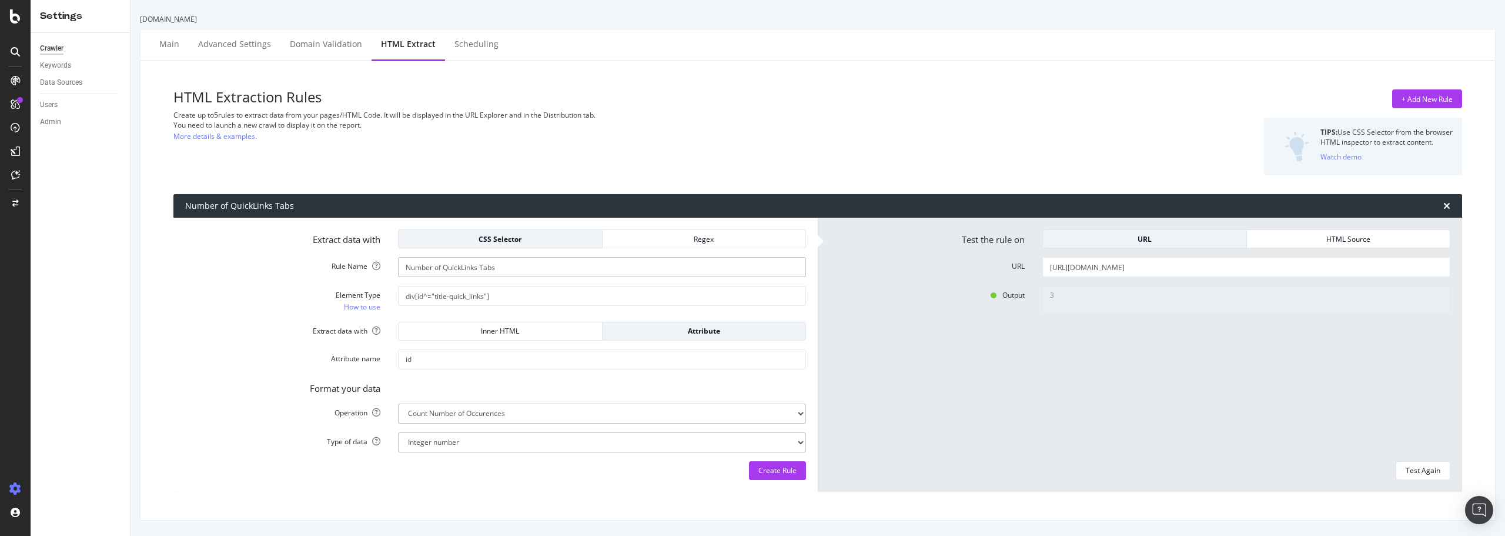
type input "Number of QuickLinks Tabs"
click at [1050, 298] on textarea "3" at bounding box center [1247, 300] width 408 height 28
click at [1368, 265] on input "https://www.loopnet.es/buscar/oficinas/norte_madrid--madrid--espana/en-alquiler/" at bounding box center [1247, 267] width 408 height 20
drag, startPoint x: 1340, startPoint y: 266, endPoint x: 961, endPoint y: 285, distance: 379.1
click at [961, 285] on form "Test the rule on URL HTML Source URL https://www.loopnet.es/buscar/oficinas/nor…" at bounding box center [1140, 354] width 621 height 250
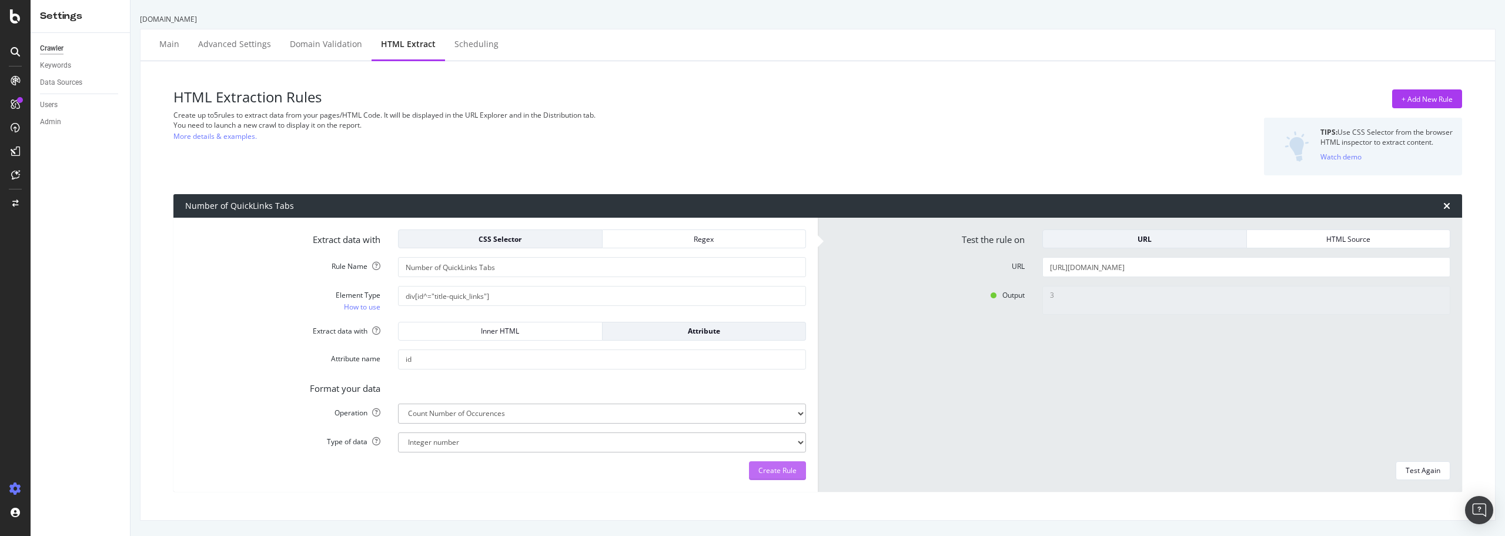
click at [783, 468] on div "Create Rule" at bounding box center [778, 470] width 38 height 10
click at [71, 135] on div "SiteCrawler" at bounding box center [65, 132] width 42 height 12
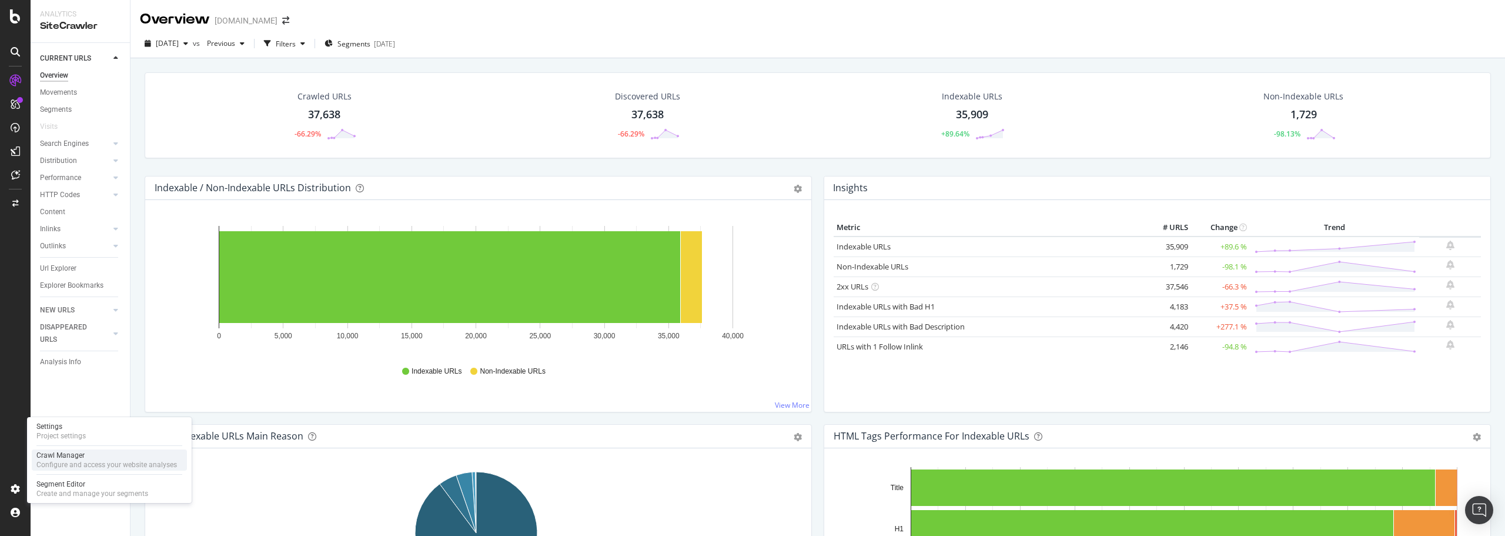
click at [85, 453] on div "Crawl Manager" at bounding box center [106, 454] width 141 height 9
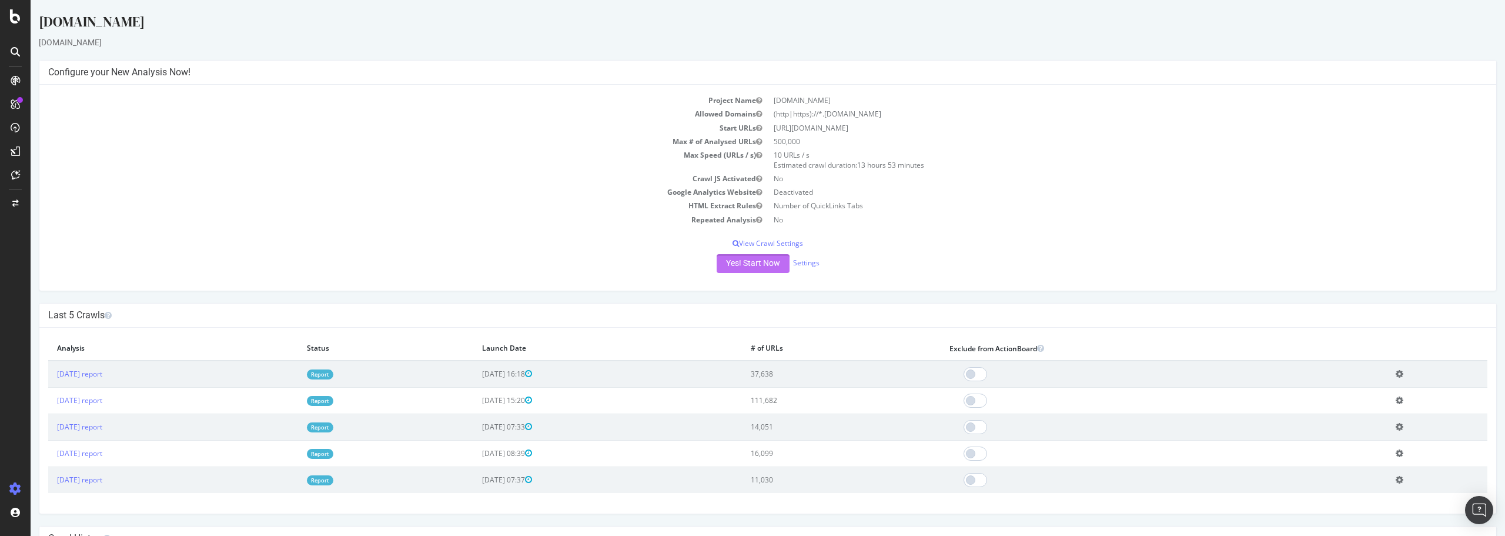
click at [744, 262] on button "Yes! Start Now" at bounding box center [753, 263] width 73 height 19
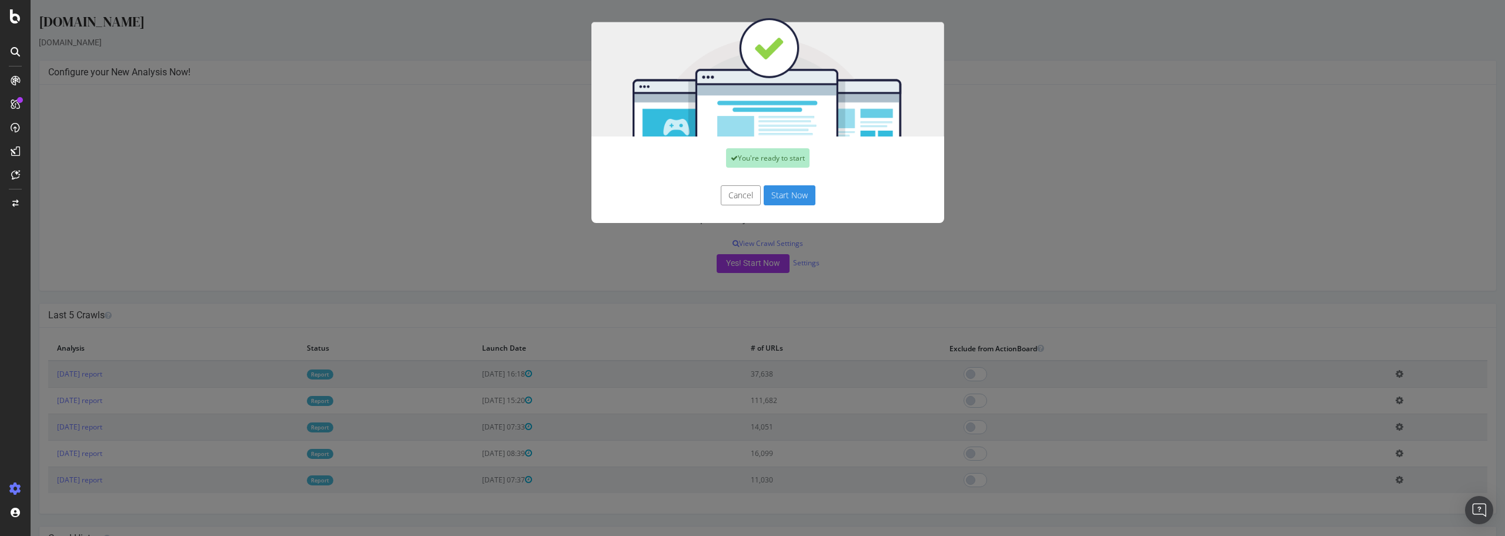
click at [785, 195] on button "Start Now" at bounding box center [790, 195] width 52 height 20
